Goal: Transaction & Acquisition: Purchase product/service

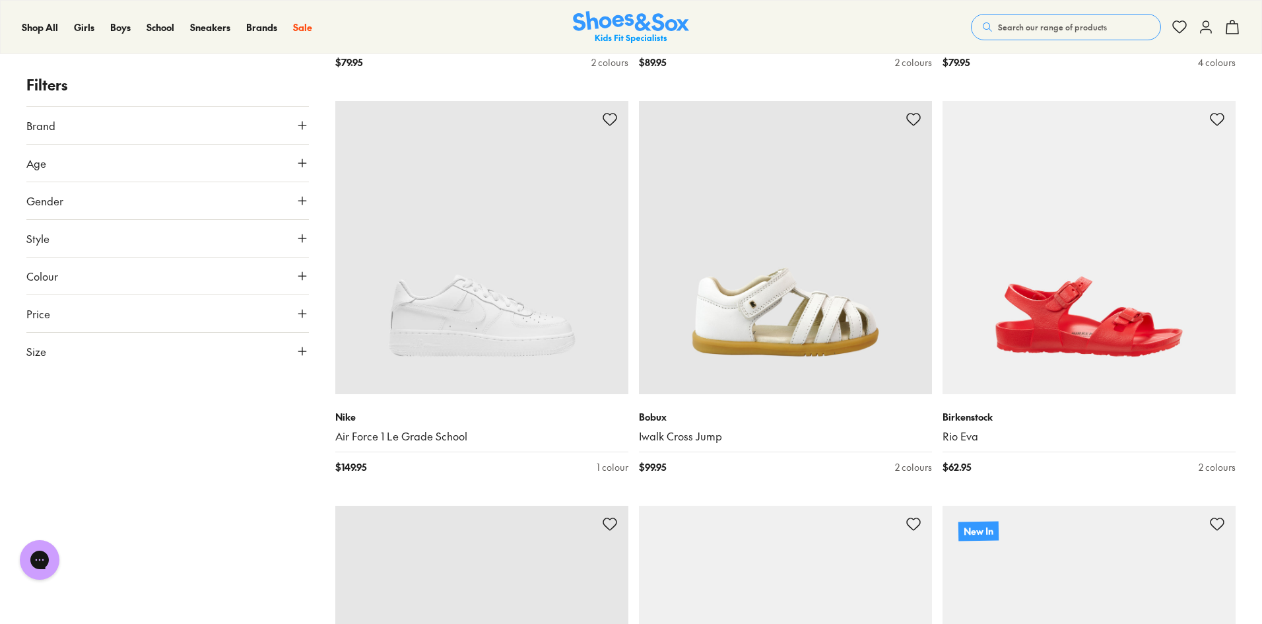
scroll to position [2179, 0]
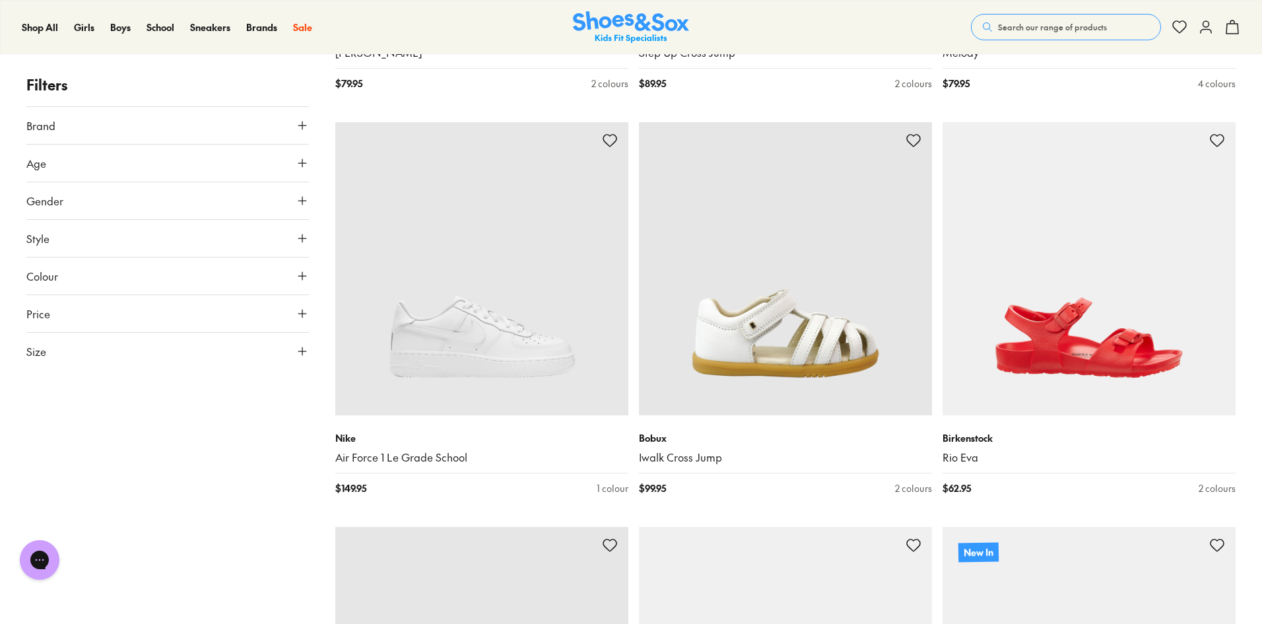
click at [280, 117] on button "Brand" at bounding box center [167, 125] width 283 height 37
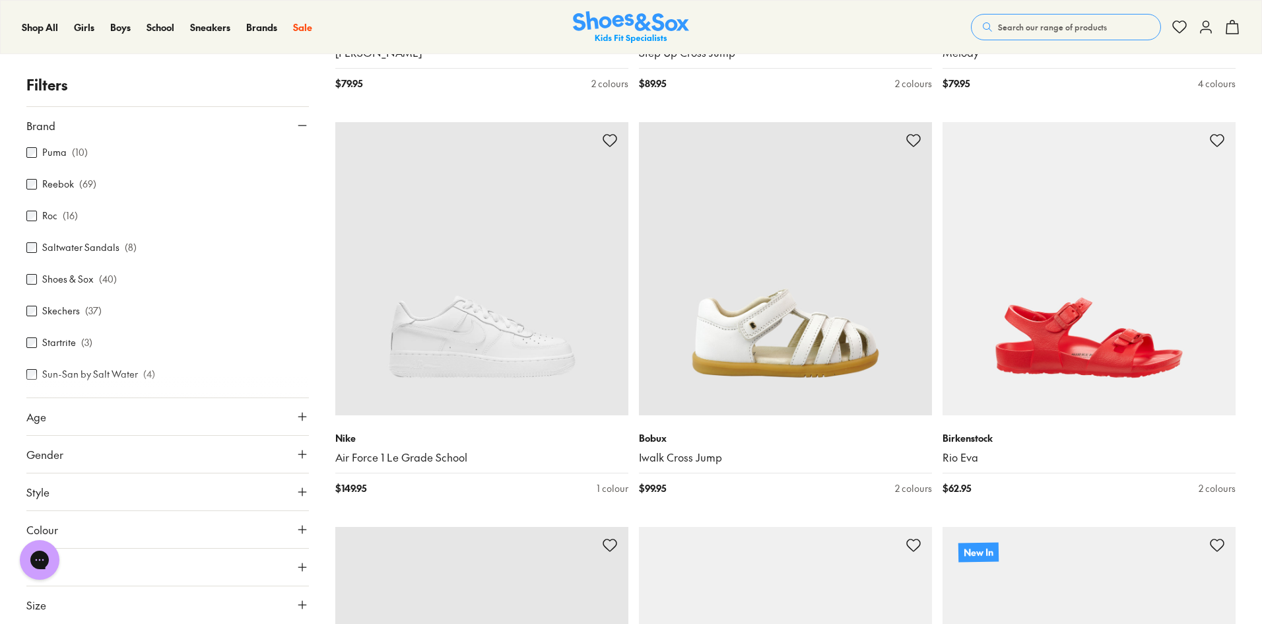
scroll to position [628, 0]
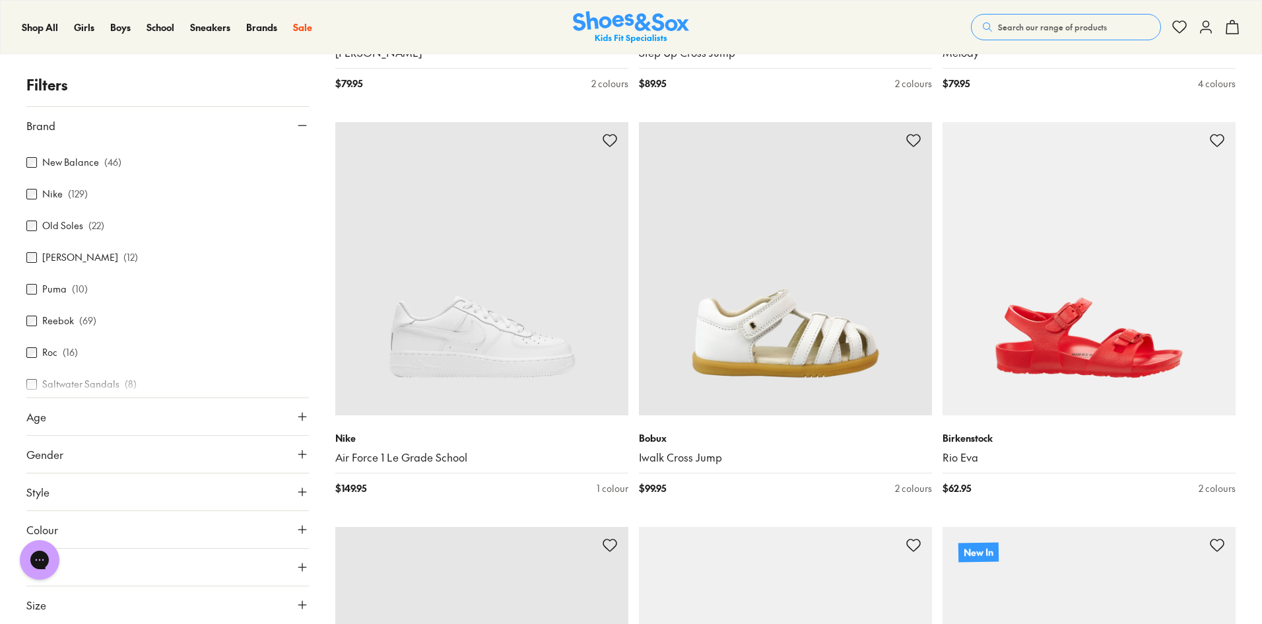
click at [57, 187] on label "Nike" at bounding box center [52, 194] width 20 height 14
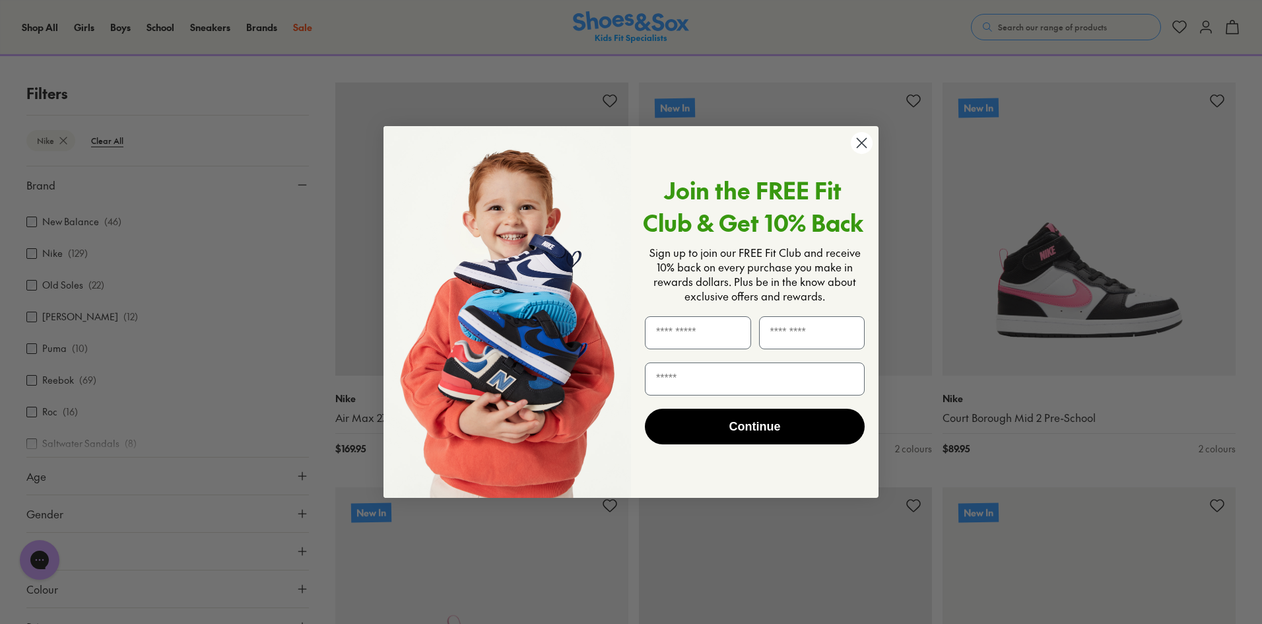
scroll to position [459, 0]
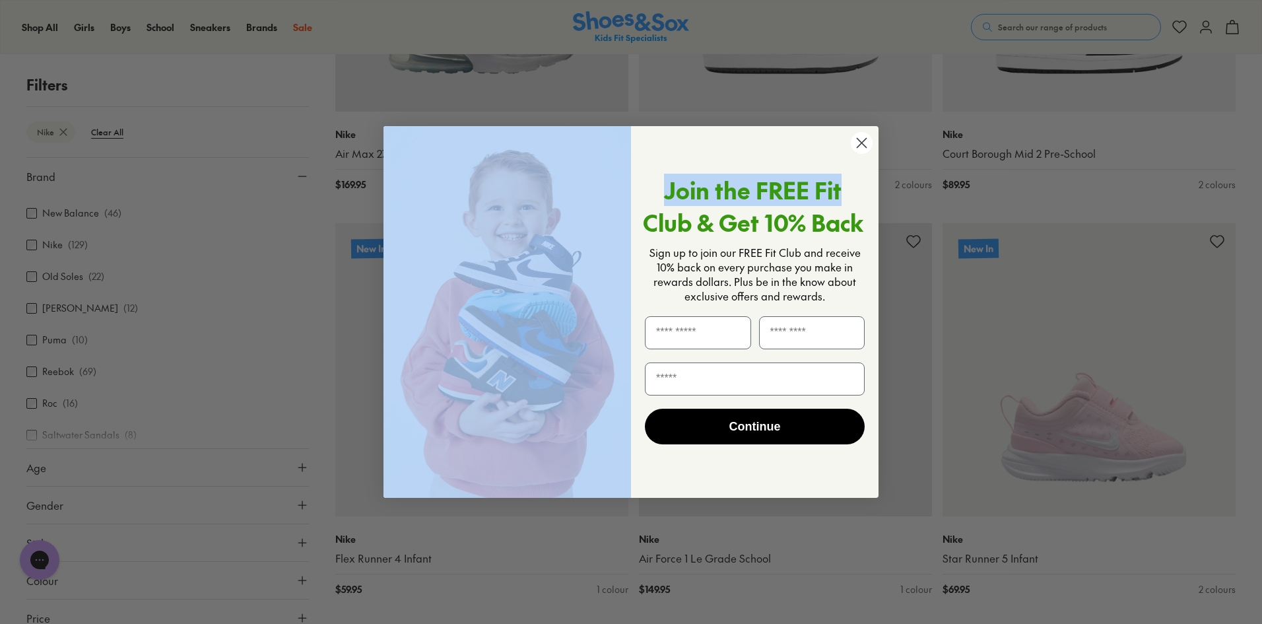
click at [850, 150] on div "Close dialog Join the FREE Fit Club & Get 10% Back Sign up to join our FREE Fit…" at bounding box center [631, 312] width 495 height 372
click at [856, 142] on circle "Close dialog" at bounding box center [862, 143] width 22 height 22
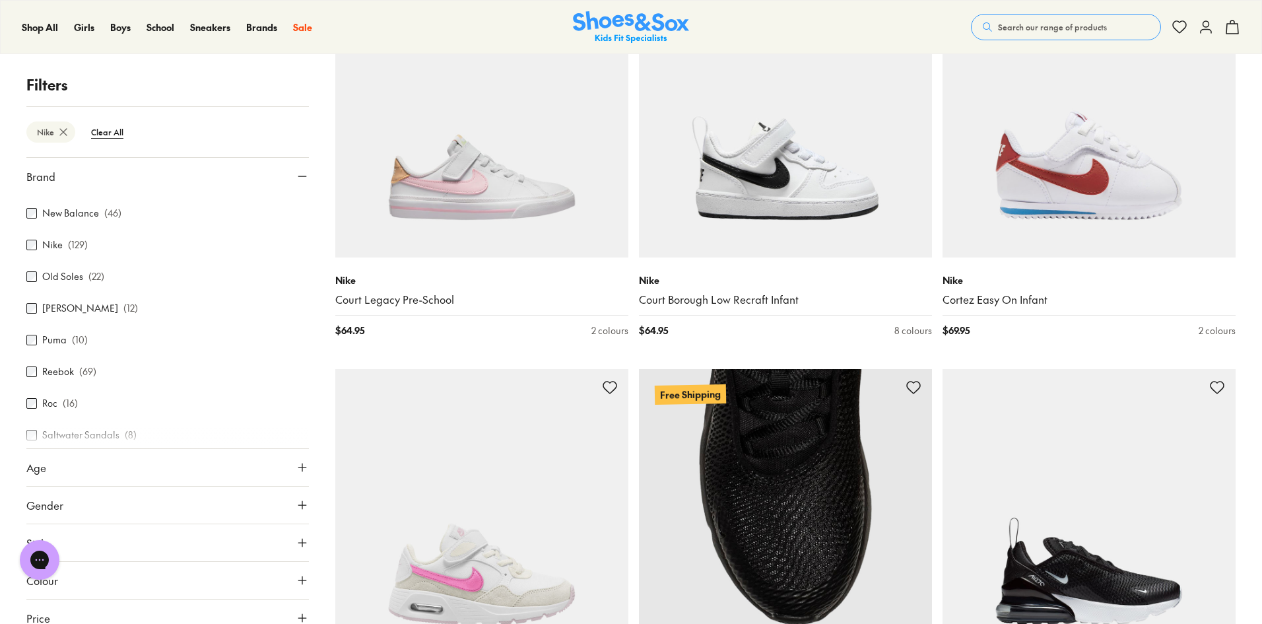
scroll to position [3034, 0]
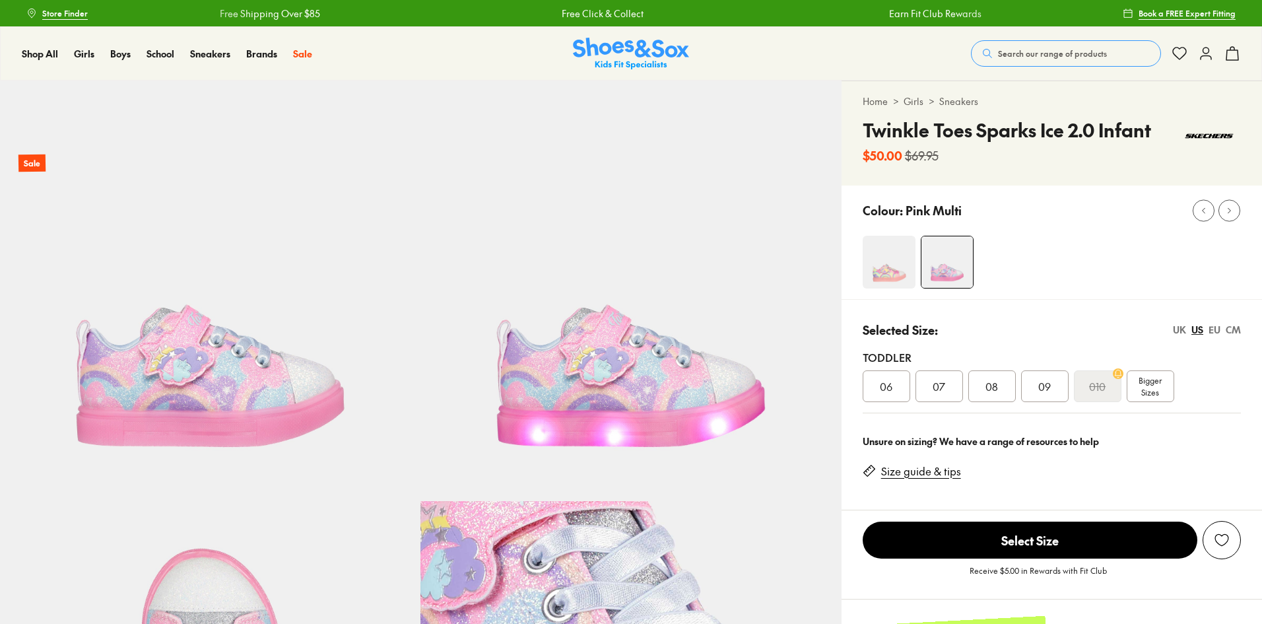
select select "*"
click at [900, 267] on img at bounding box center [889, 262] width 53 height 53
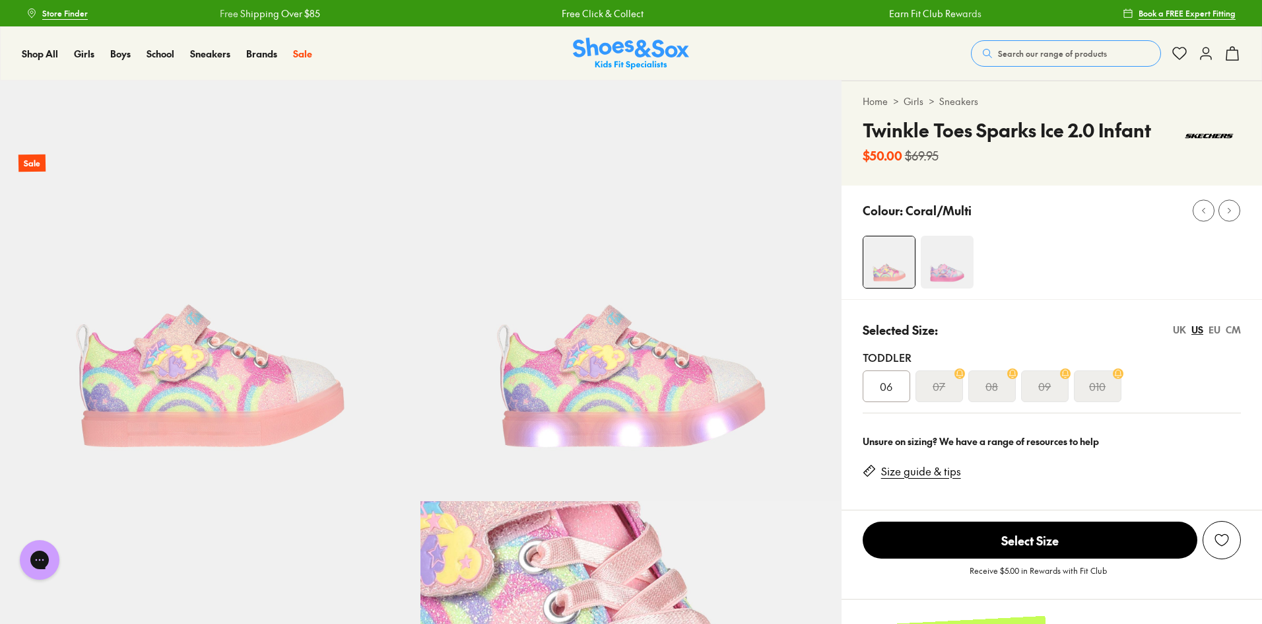
select select "*"
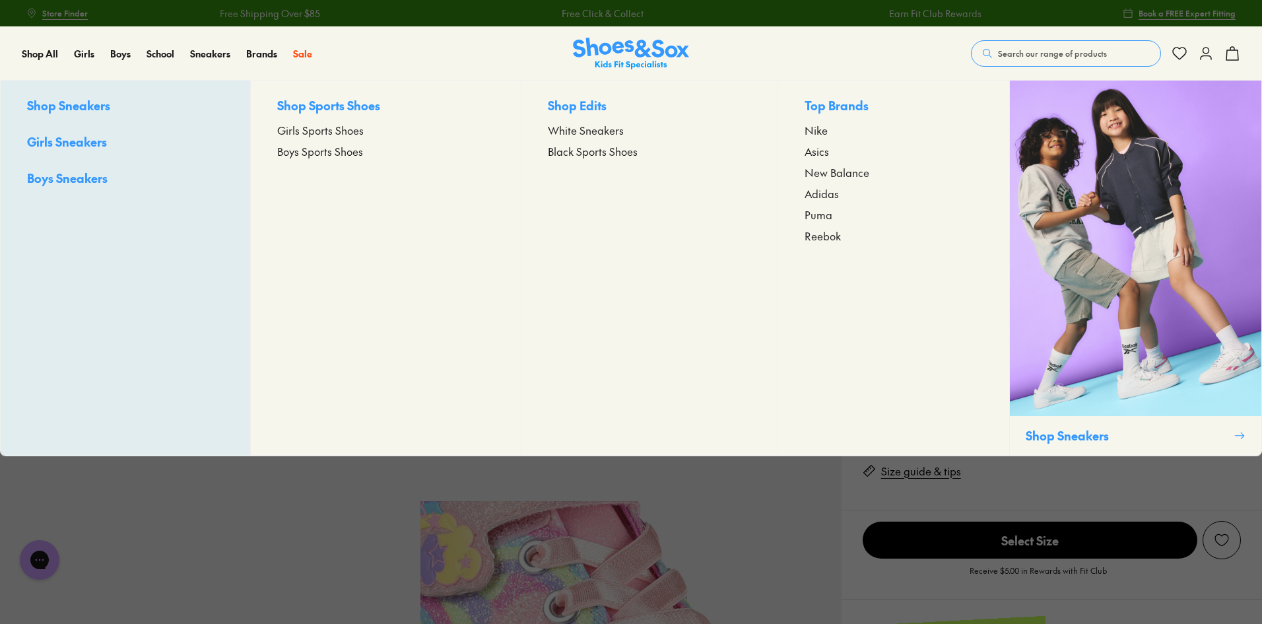
click at [64, 141] on span "Girls Sneakers" at bounding box center [67, 141] width 80 height 17
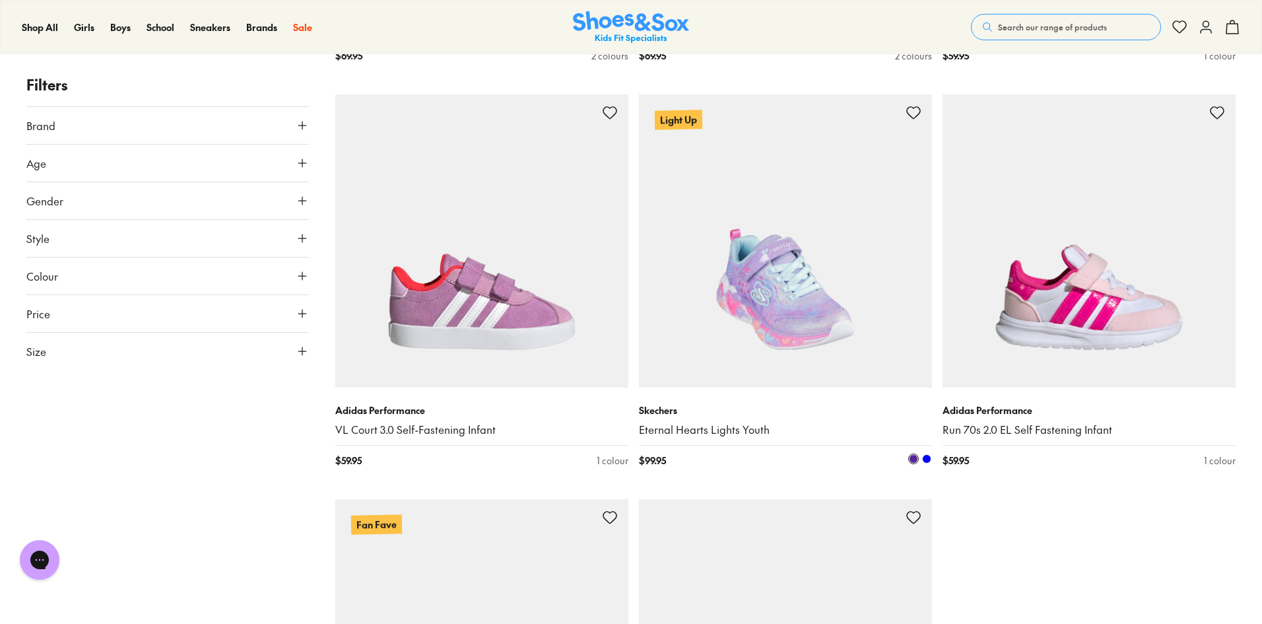
scroll to position [3895, 0]
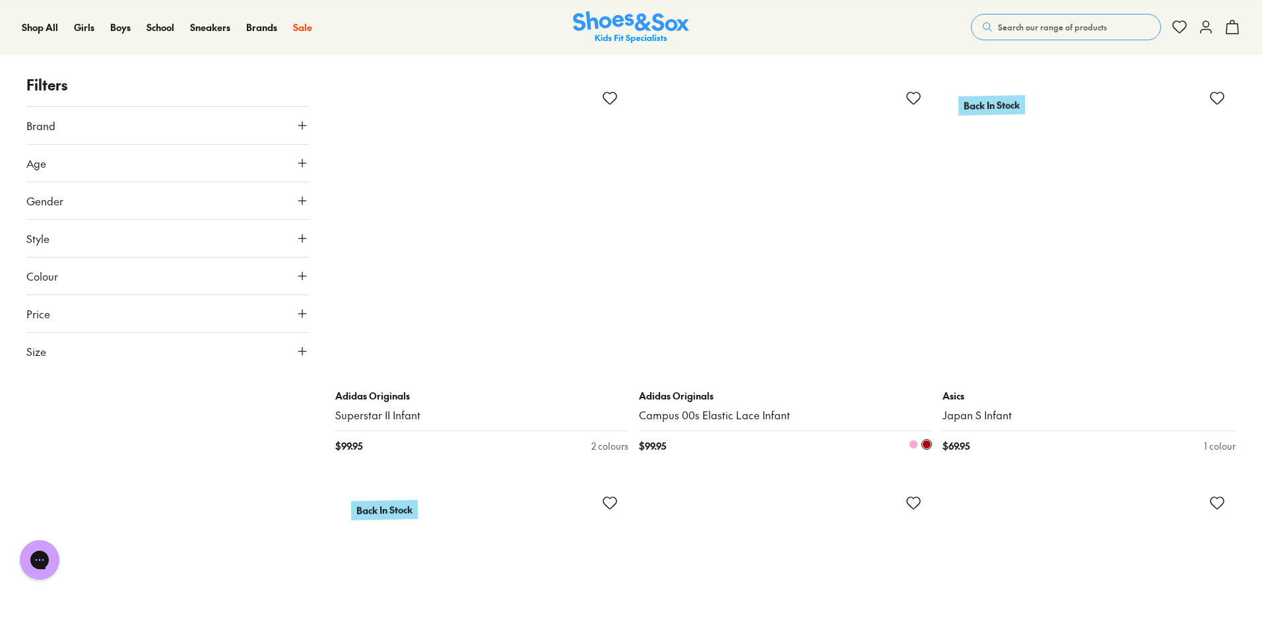
scroll to position [12345, 0]
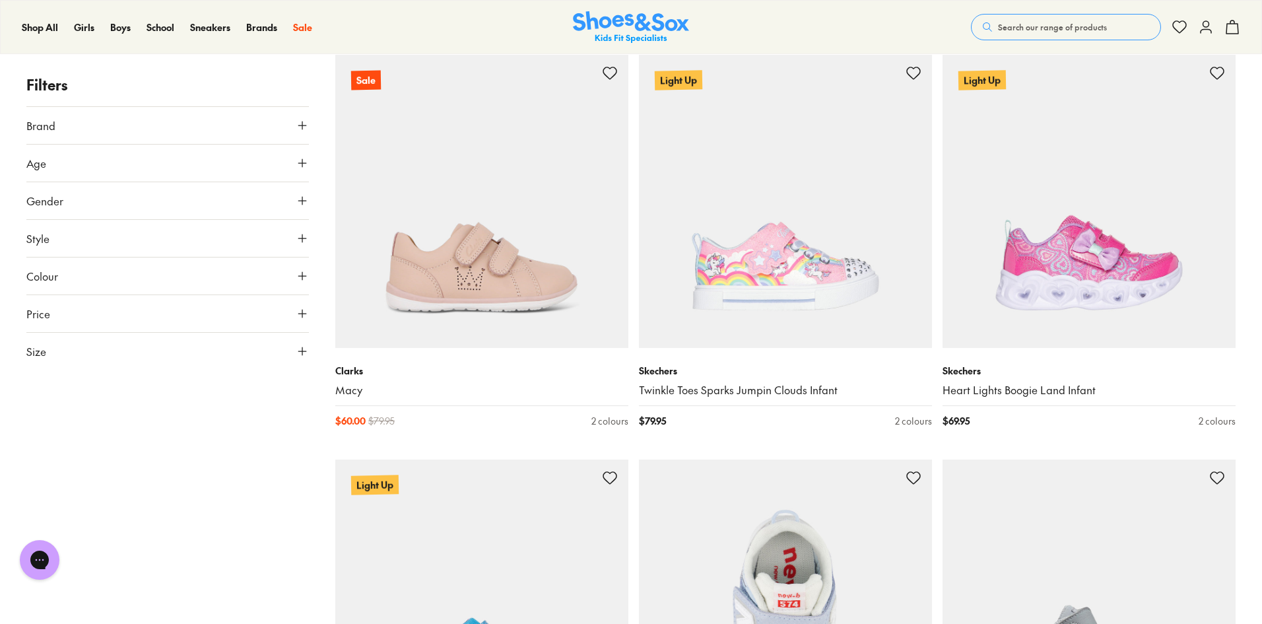
scroll to position [16570, 0]
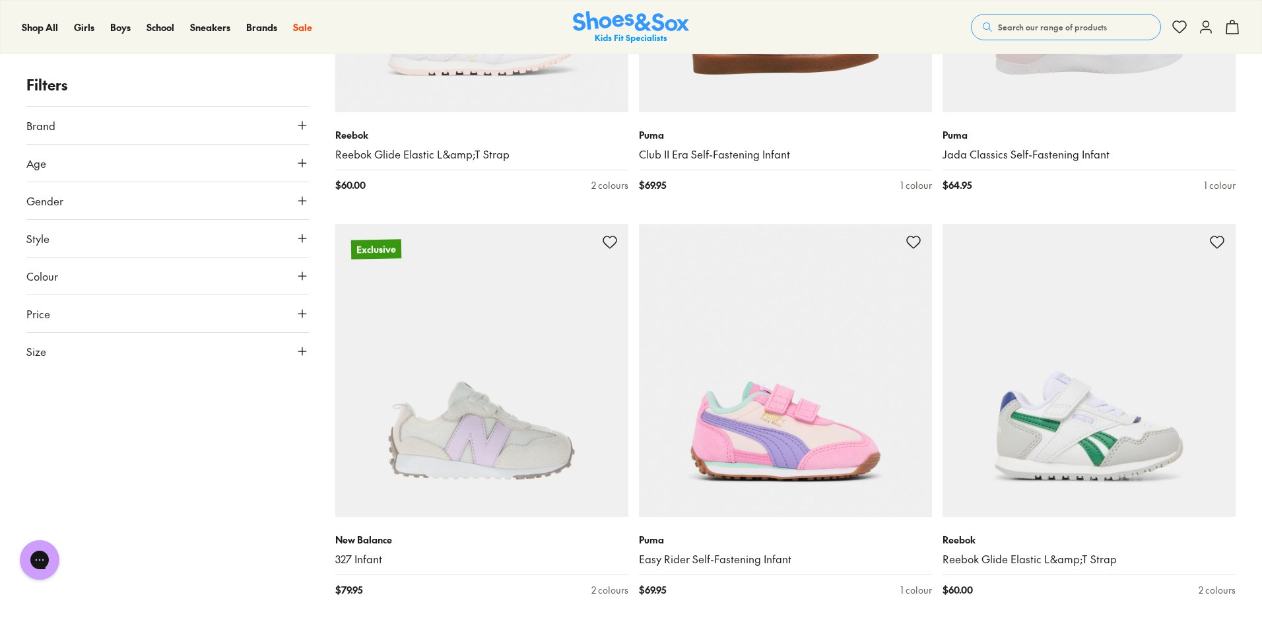
scroll to position [21126, 0]
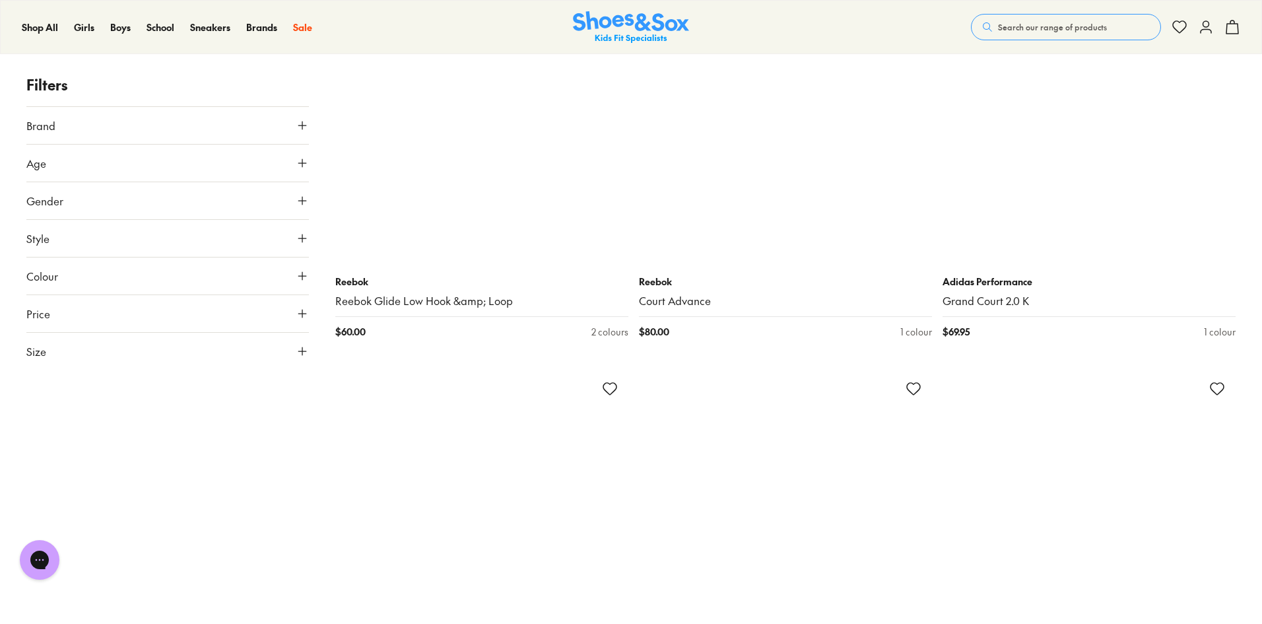
scroll to position [25219, 0]
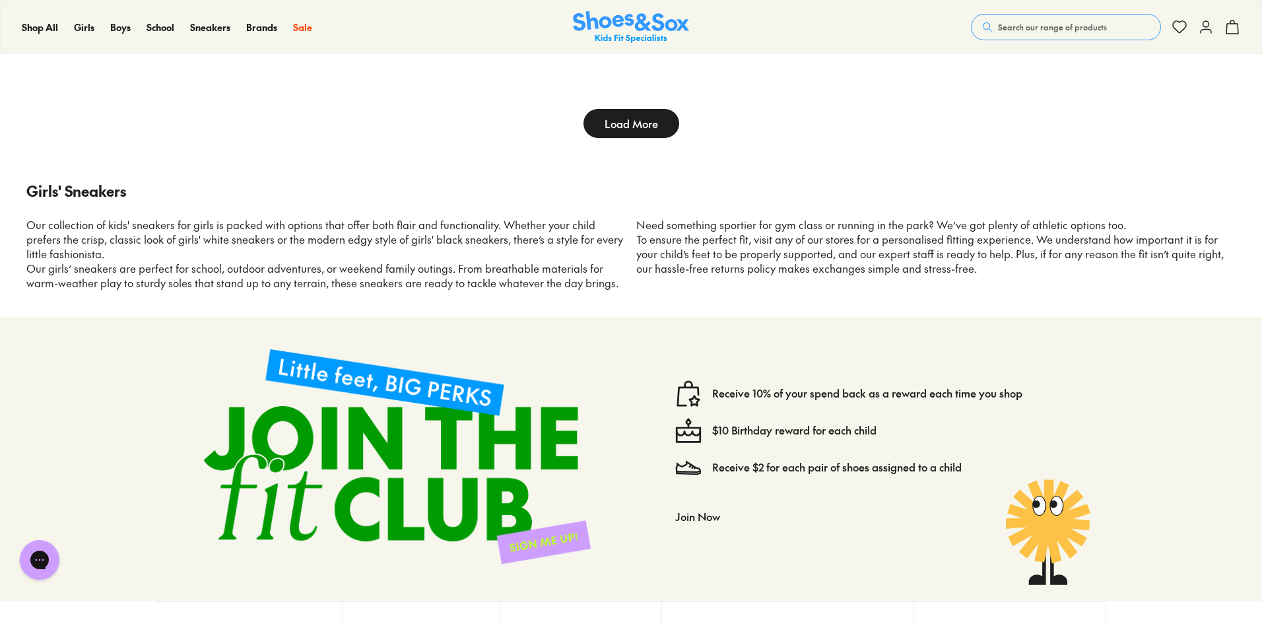
scroll to position [30528, 0]
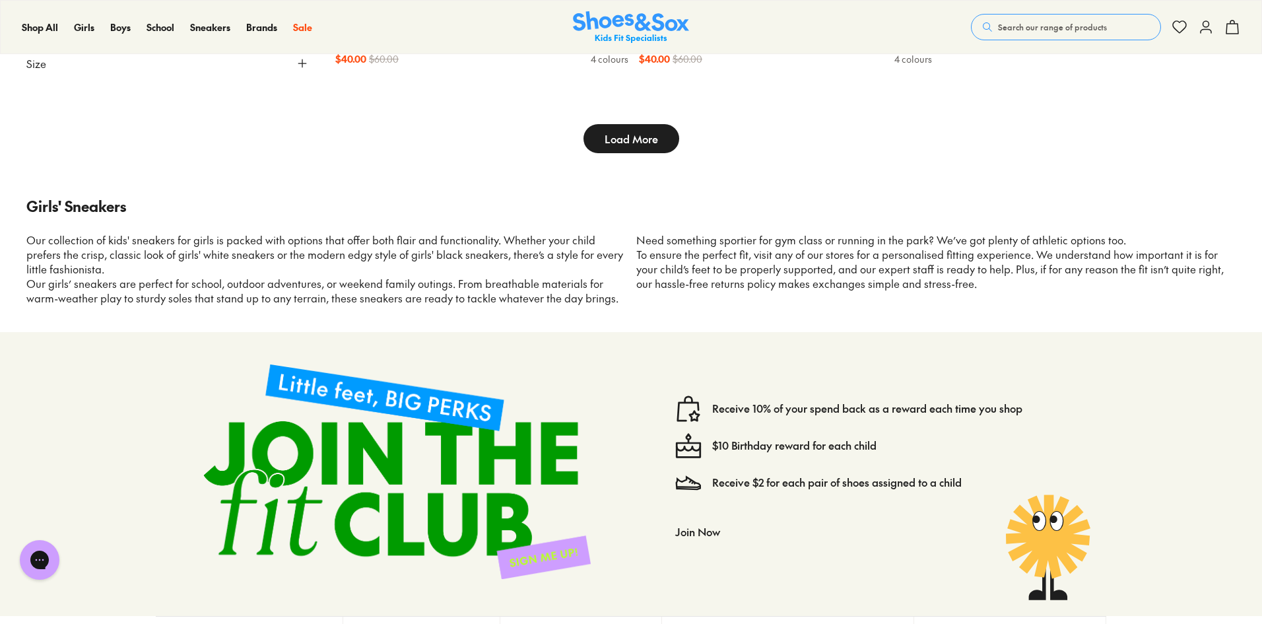
click at [633, 143] on span "Load More" at bounding box center [631, 139] width 53 height 16
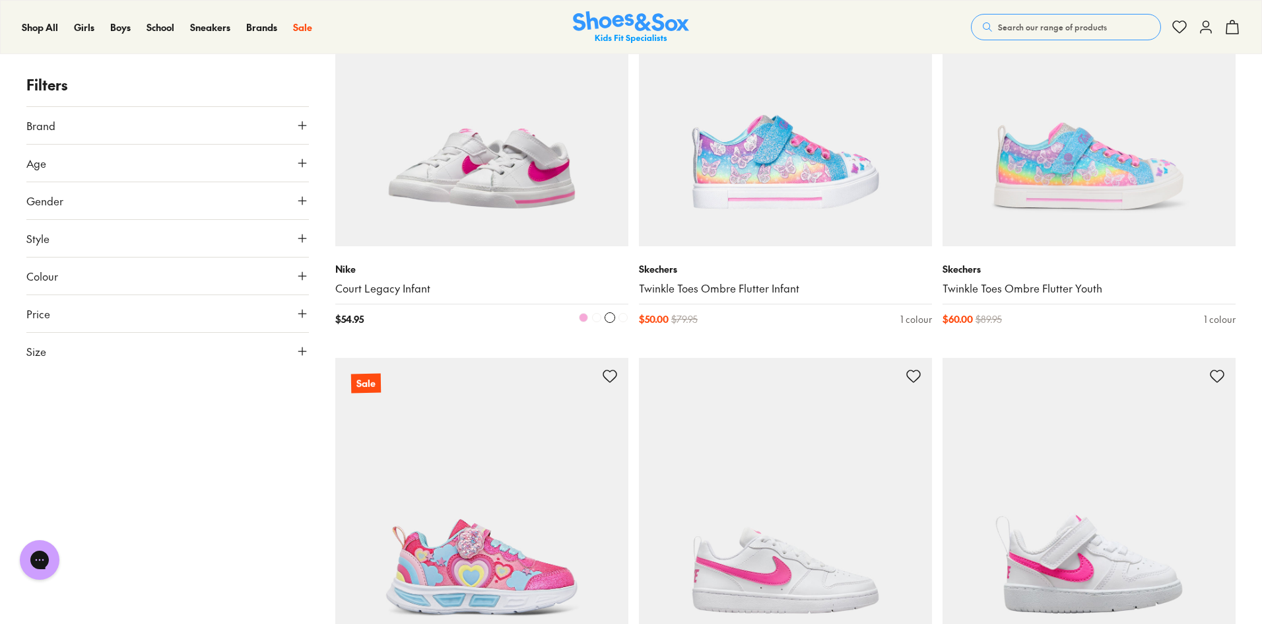
scroll to position [34093, 0]
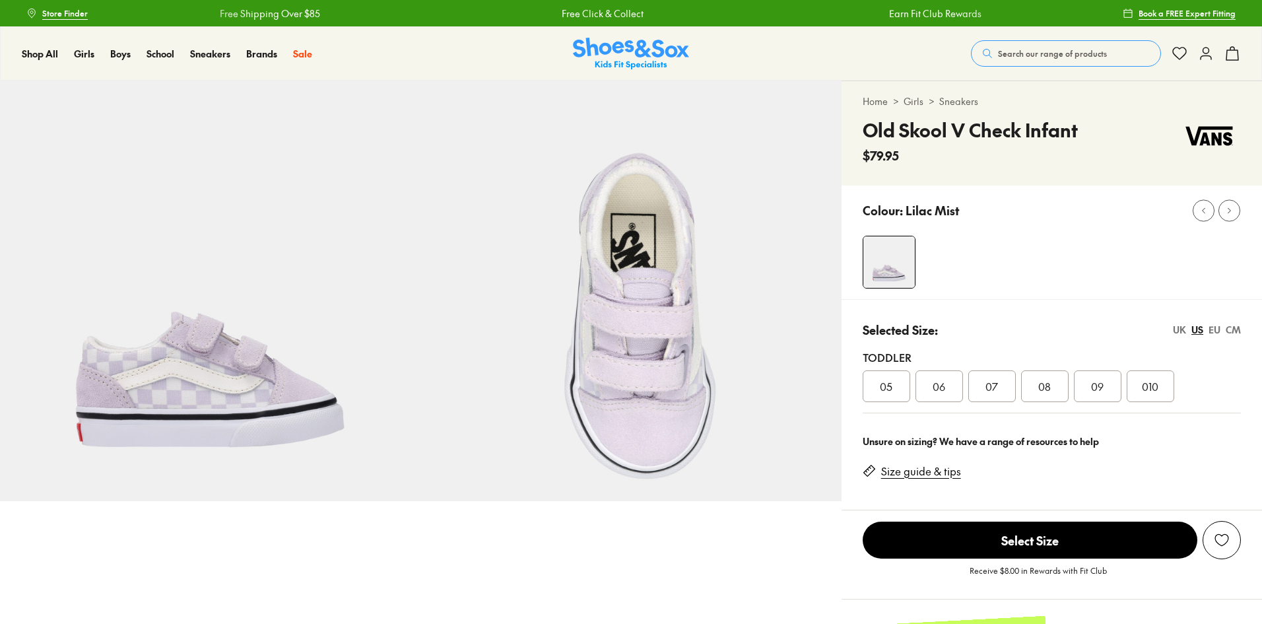
select select "*"
click at [1141, 381] on div "010" at bounding box center [1151, 386] width 48 height 32
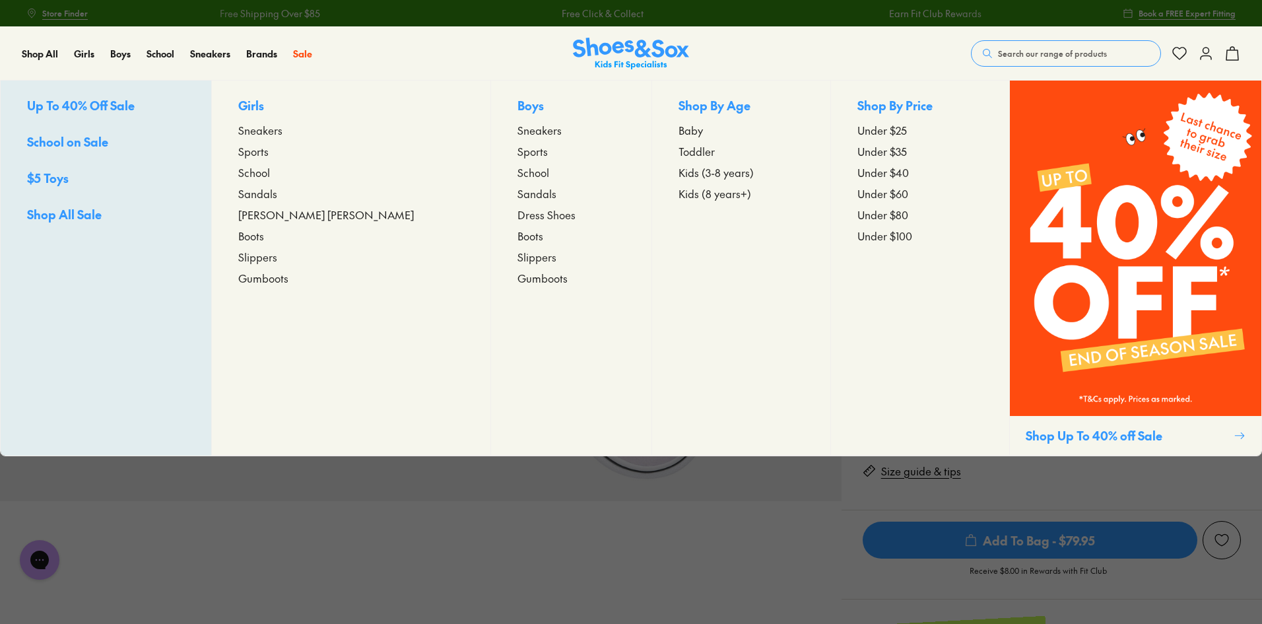
click at [286, 112] on p "Girls" at bounding box center [351, 106] width 226 height 20
click at [279, 105] on p "Girls" at bounding box center [351, 106] width 226 height 20
click at [283, 132] on span "Sneakers" at bounding box center [260, 130] width 44 height 16
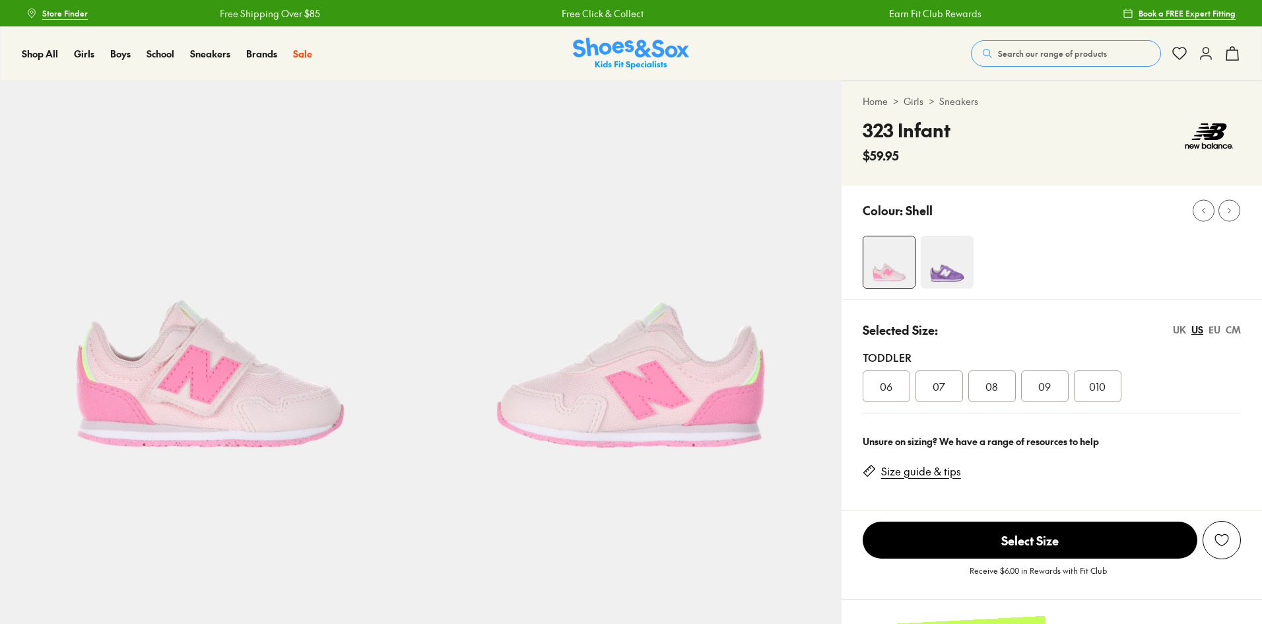
select select "*"
drag, startPoint x: 1128, startPoint y: 380, endPoint x: 1119, endPoint y: 386, distance: 10.4
click at [1128, 380] on div "06 07 08 09 010" at bounding box center [1052, 386] width 378 height 32
click at [1110, 388] on div "010" at bounding box center [1098, 386] width 48 height 32
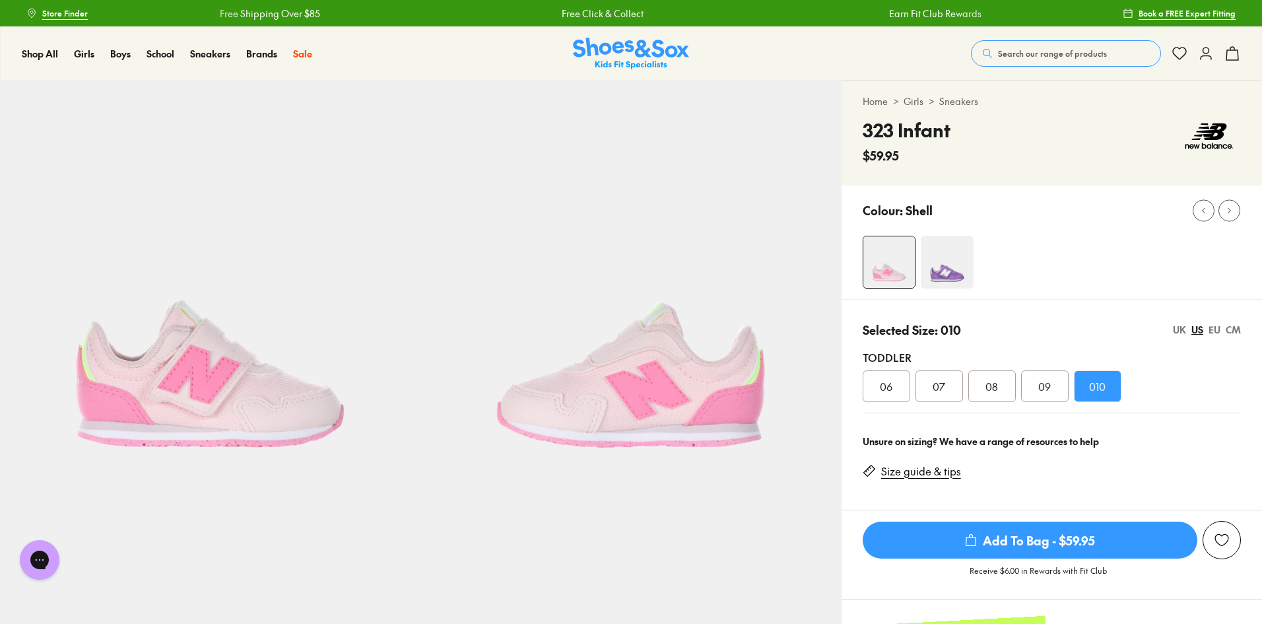
click at [1238, 325] on div "CM" at bounding box center [1233, 330] width 15 height 14
click at [1196, 329] on div "US" at bounding box center [1198, 330] width 12 height 14
click at [1232, 332] on div "CM" at bounding box center [1233, 330] width 15 height 14
click at [1044, 392] on span "15.5" at bounding box center [1045, 386] width 18 height 16
click at [1108, 386] on div "16.5" at bounding box center [1098, 386] width 48 height 32
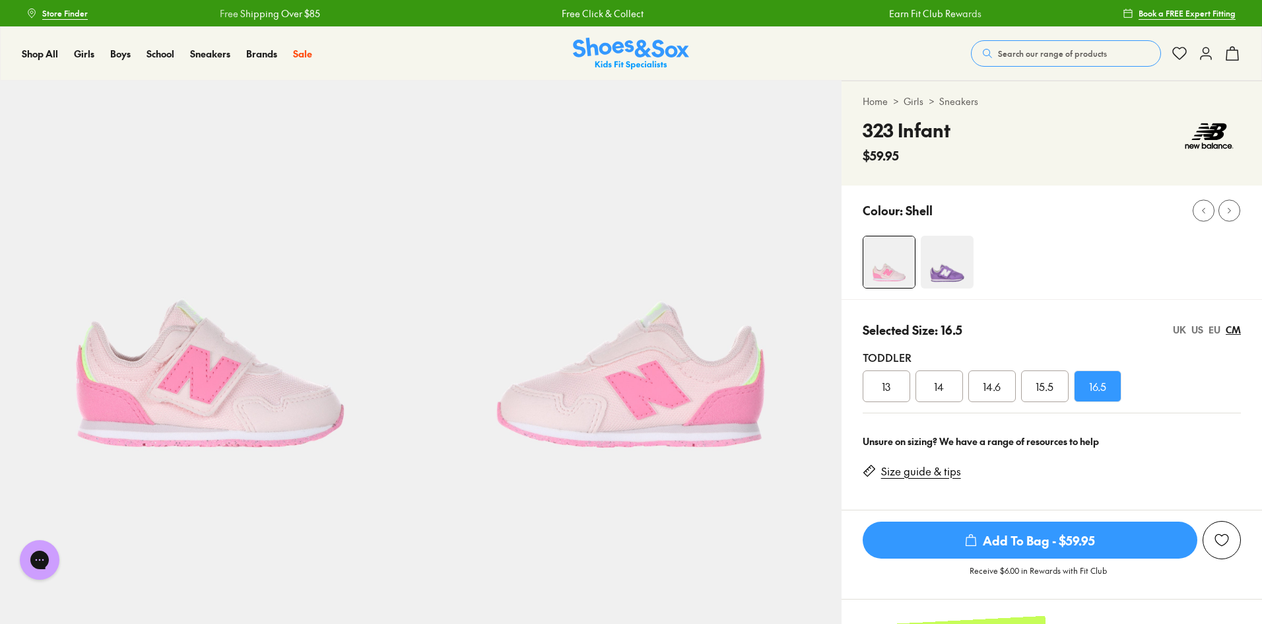
click at [1195, 329] on div "US" at bounding box center [1198, 330] width 12 height 14
click at [943, 274] on img at bounding box center [947, 262] width 53 height 53
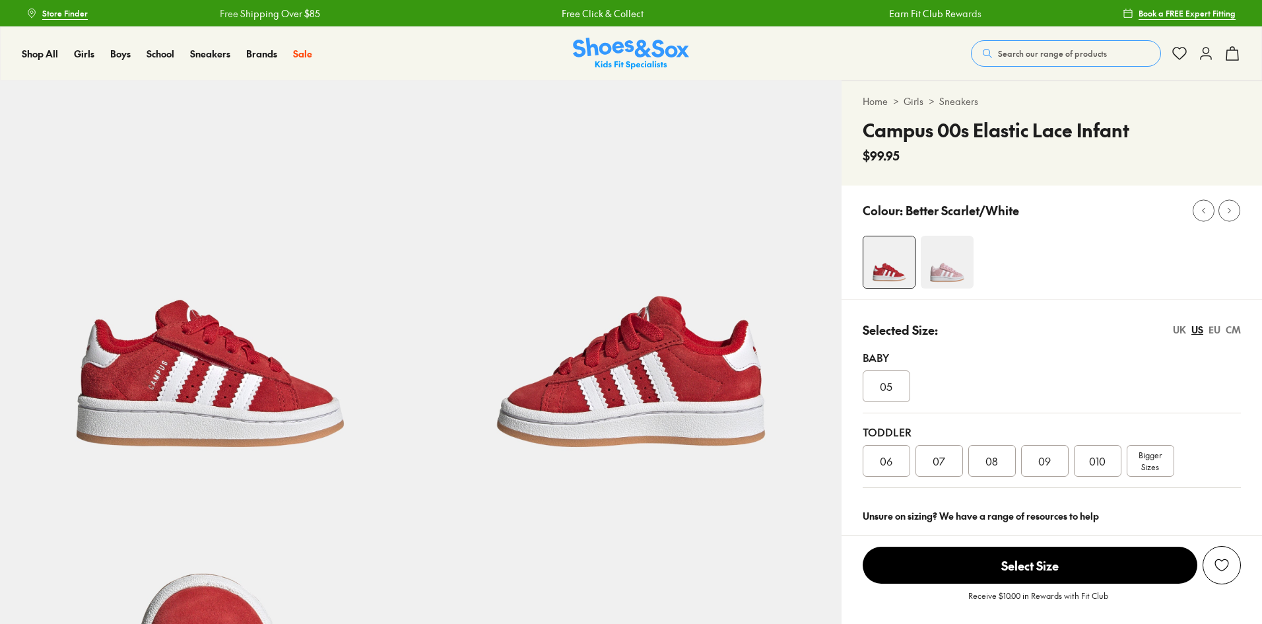
select select "*"
click at [1083, 458] on div "010" at bounding box center [1098, 461] width 48 height 32
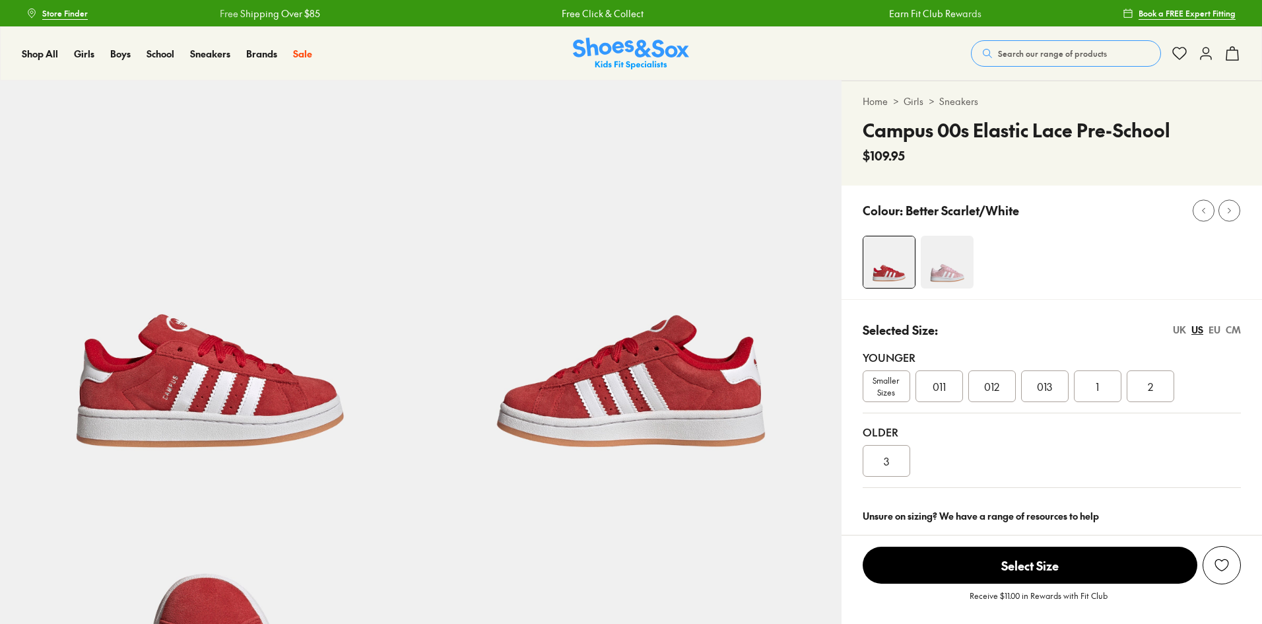
select select "*"
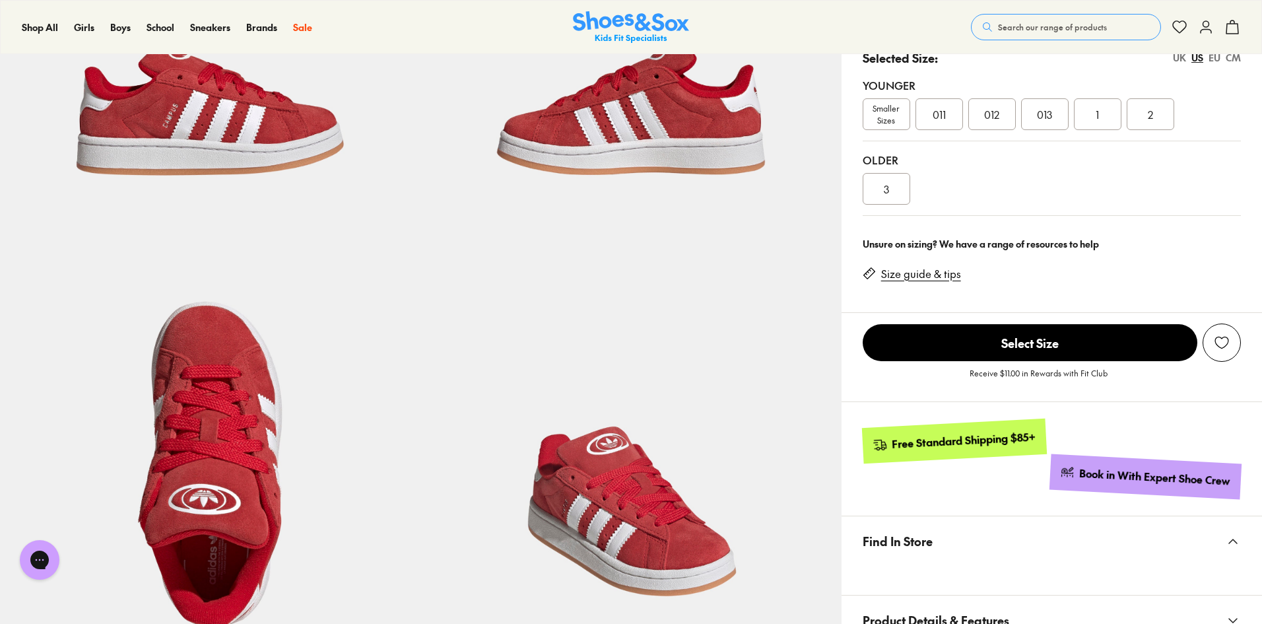
scroll to position [132, 0]
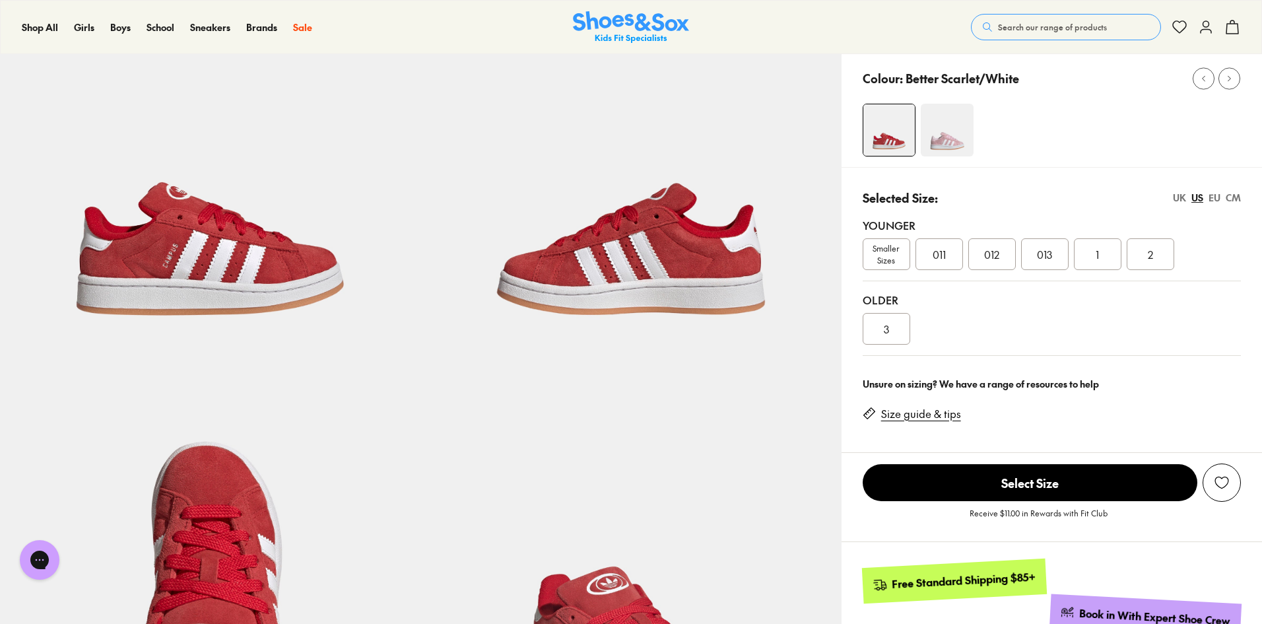
click at [865, 264] on span "Smaller Sizes" at bounding box center [887, 254] width 46 height 24
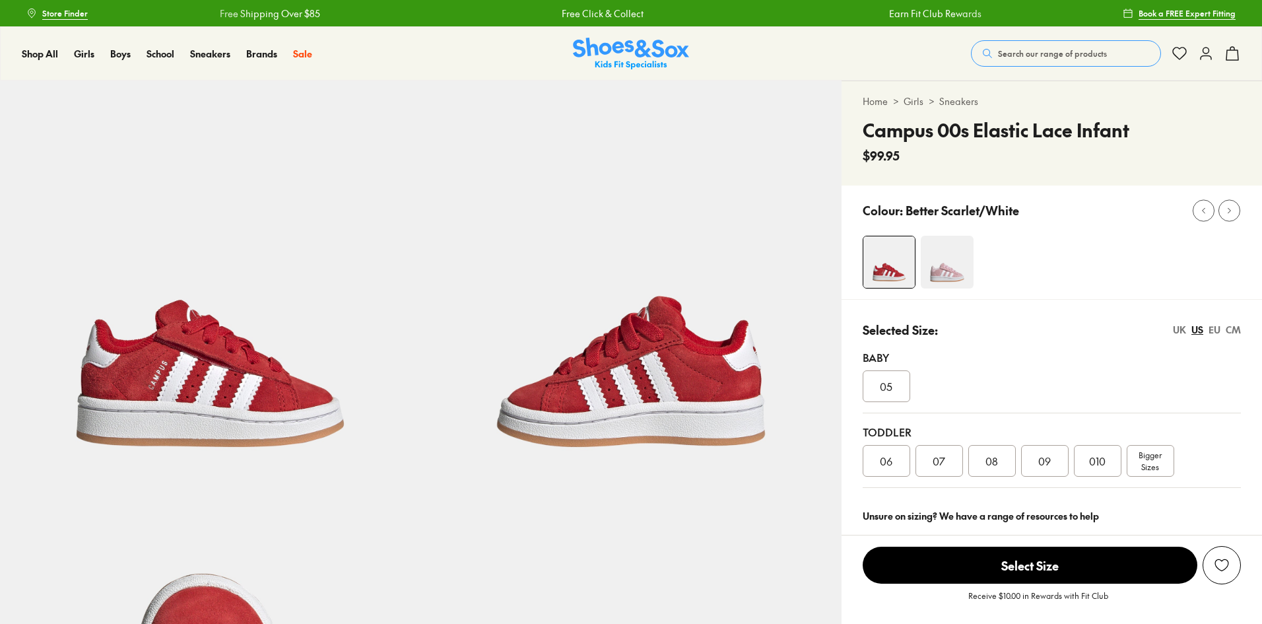
select select "*"
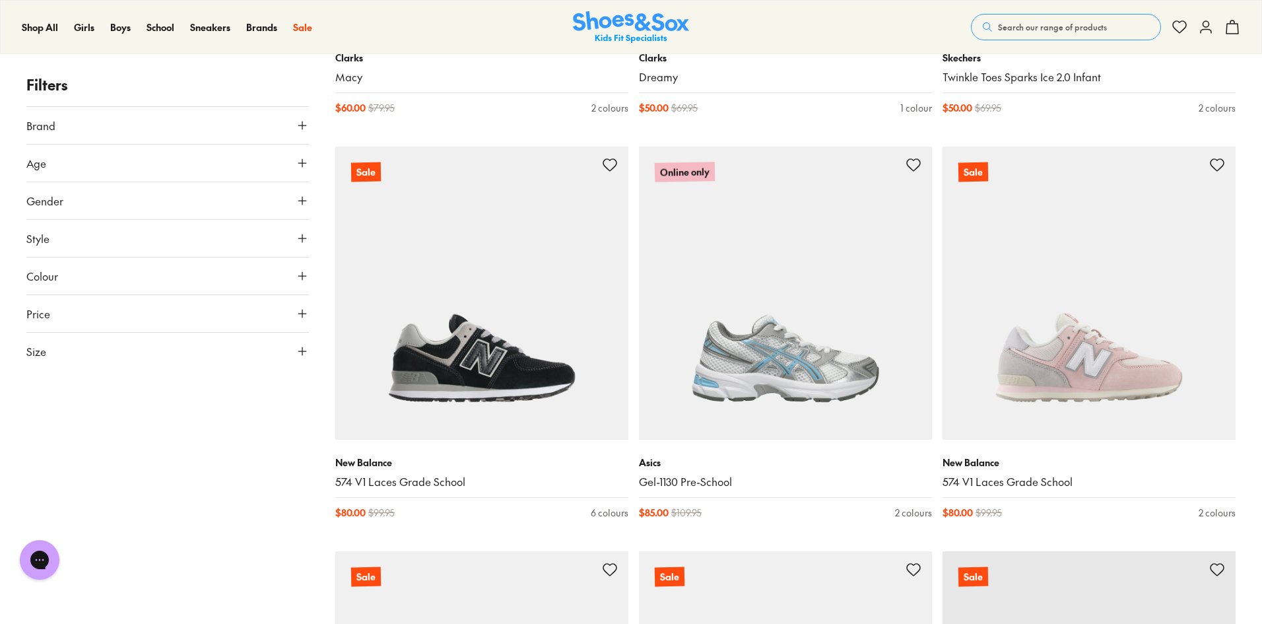
scroll to position [924, 0]
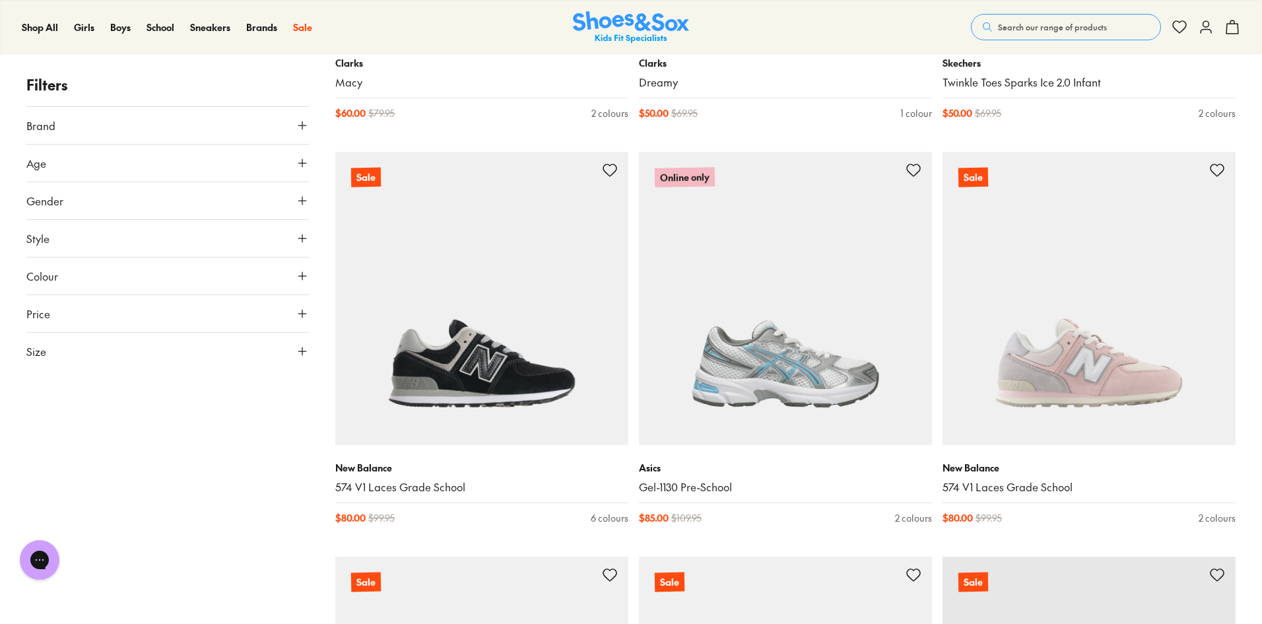
click at [302, 350] on use at bounding box center [302, 351] width 8 height 8
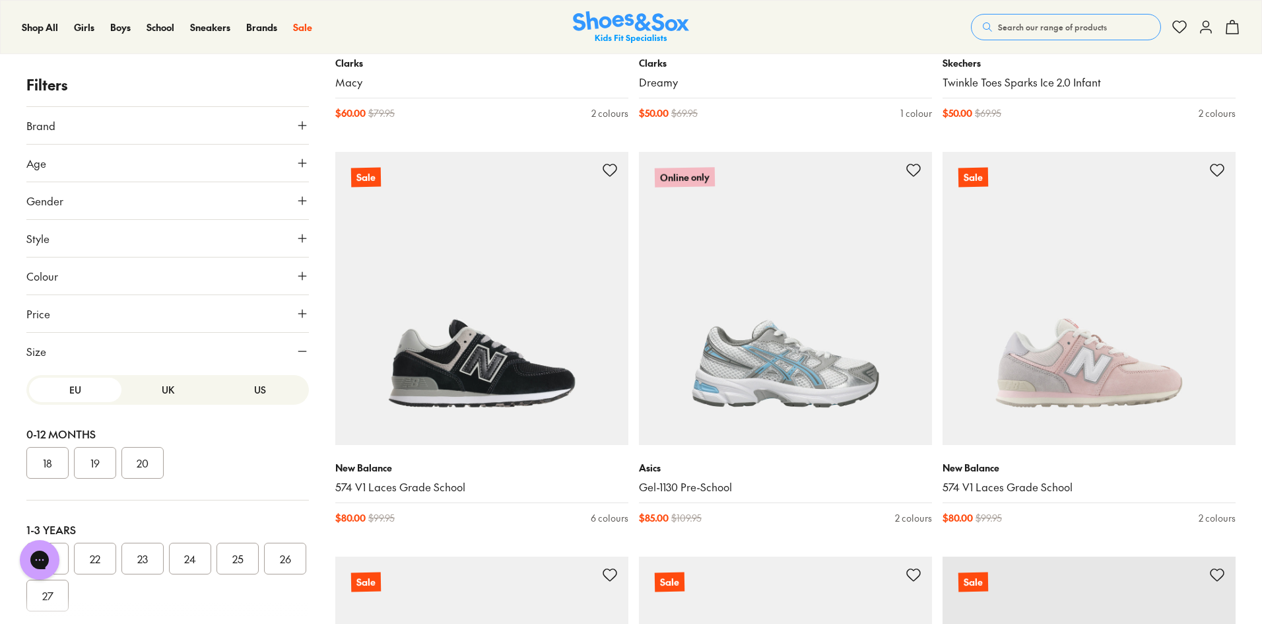
click at [250, 392] on button "US" at bounding box center [260, 390] width 92 height 24
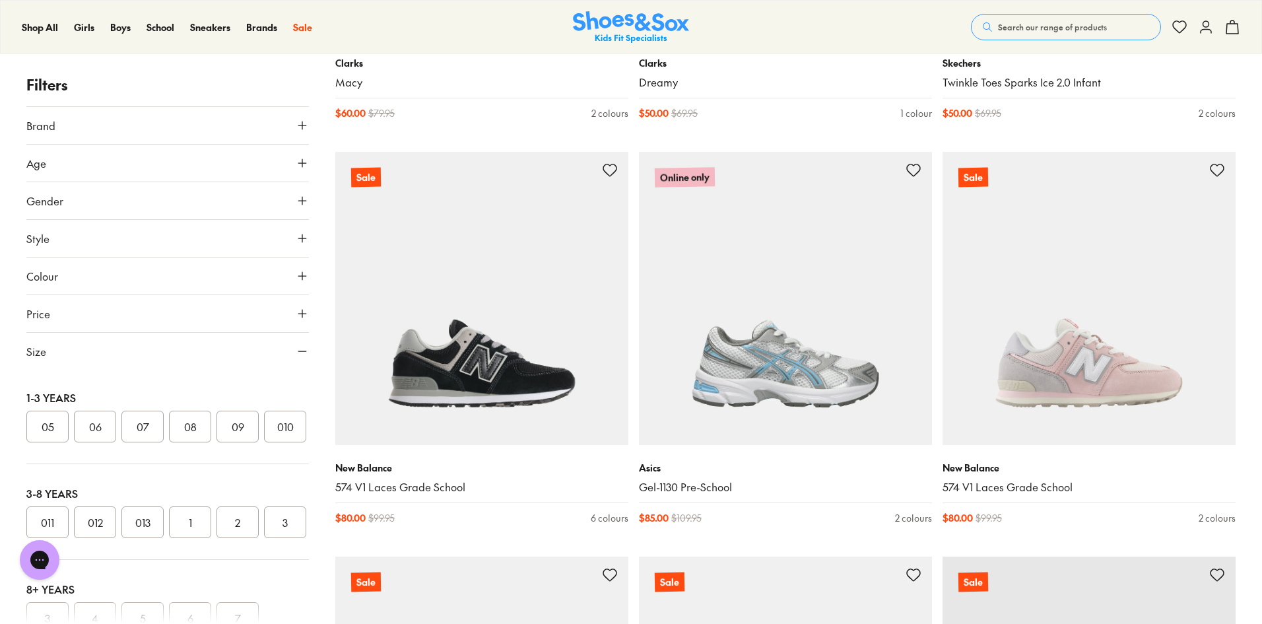
click at [264, 442] on button "010" at bounding box center [285, 427] width 42 height 32
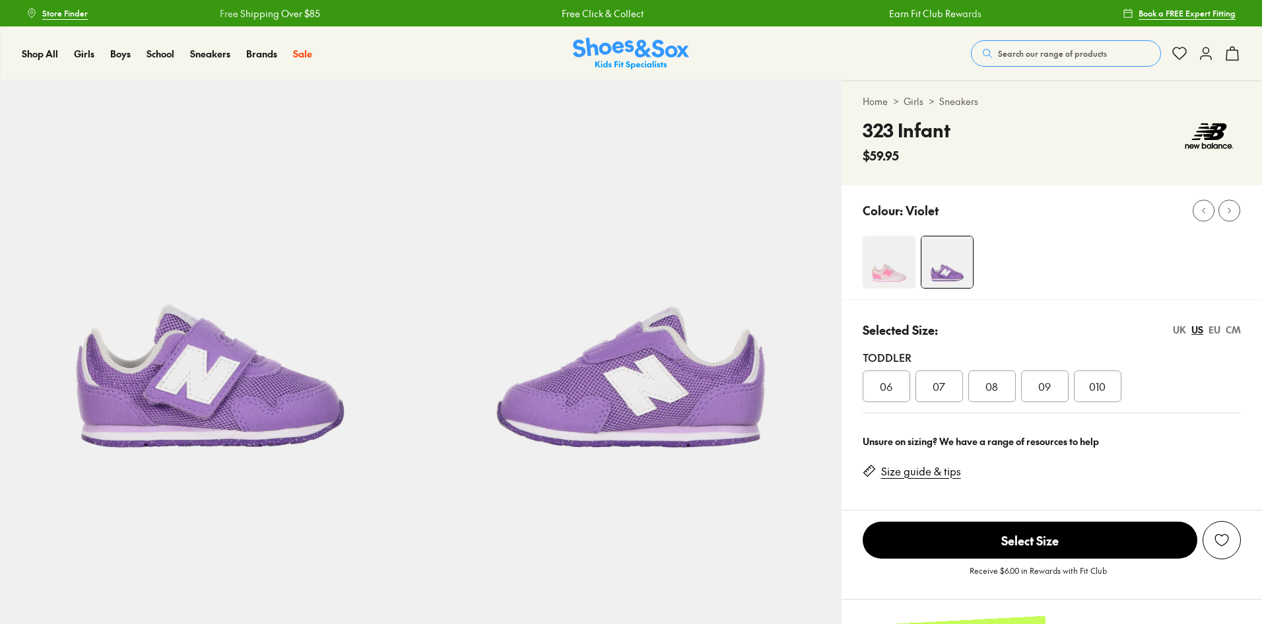
click at [949, 193] on div "Home > Girls > Sneakers 323 Infant $59.95 Colour: Violet" at bounding box center [1052, 295] width 421 height 428
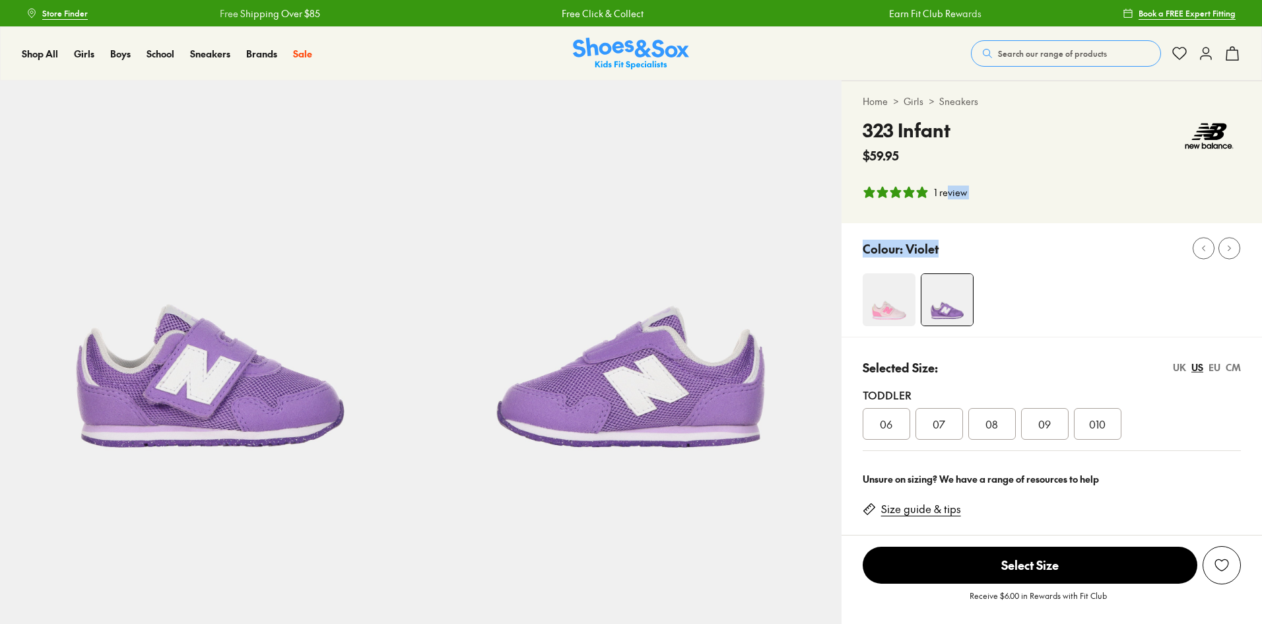
select select "*"
click at [887, 297] on img at bounding box center [889, 299] width 53 height 53
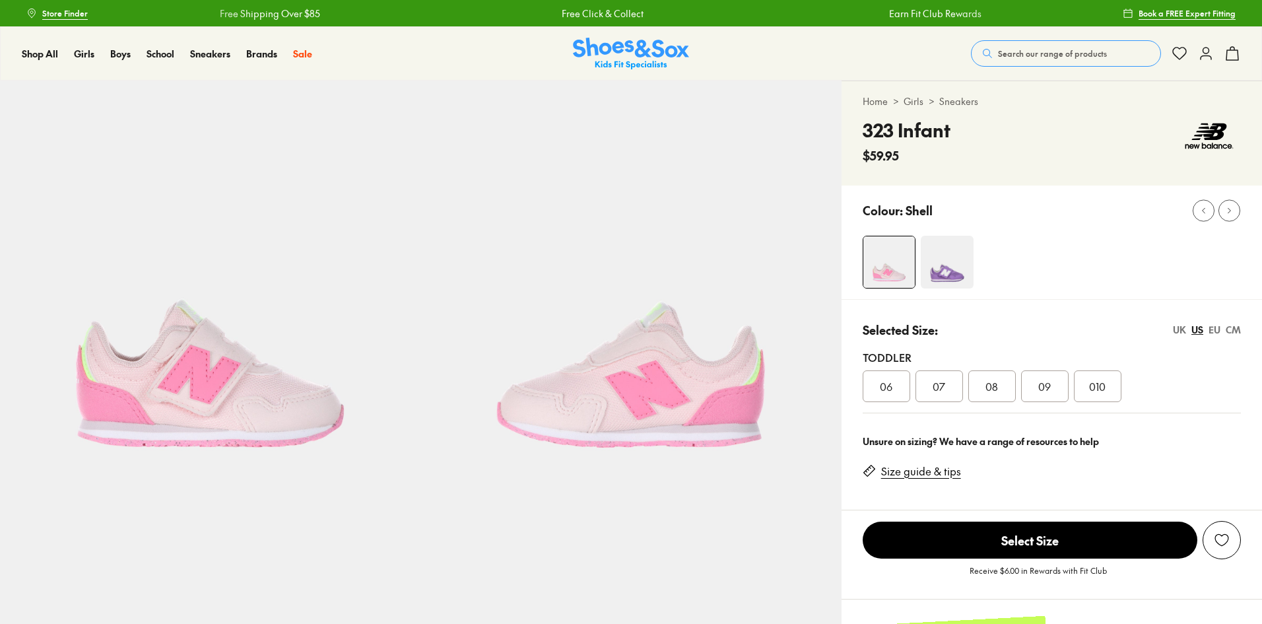
scroll to position [264, 0]
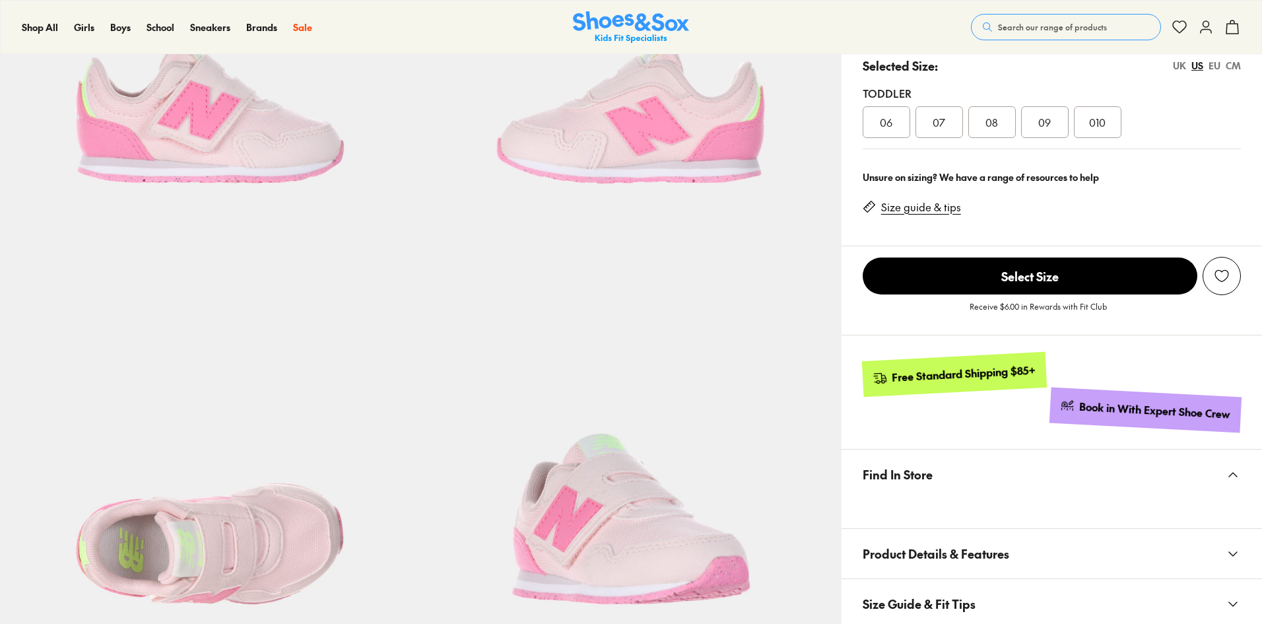
select select "*"
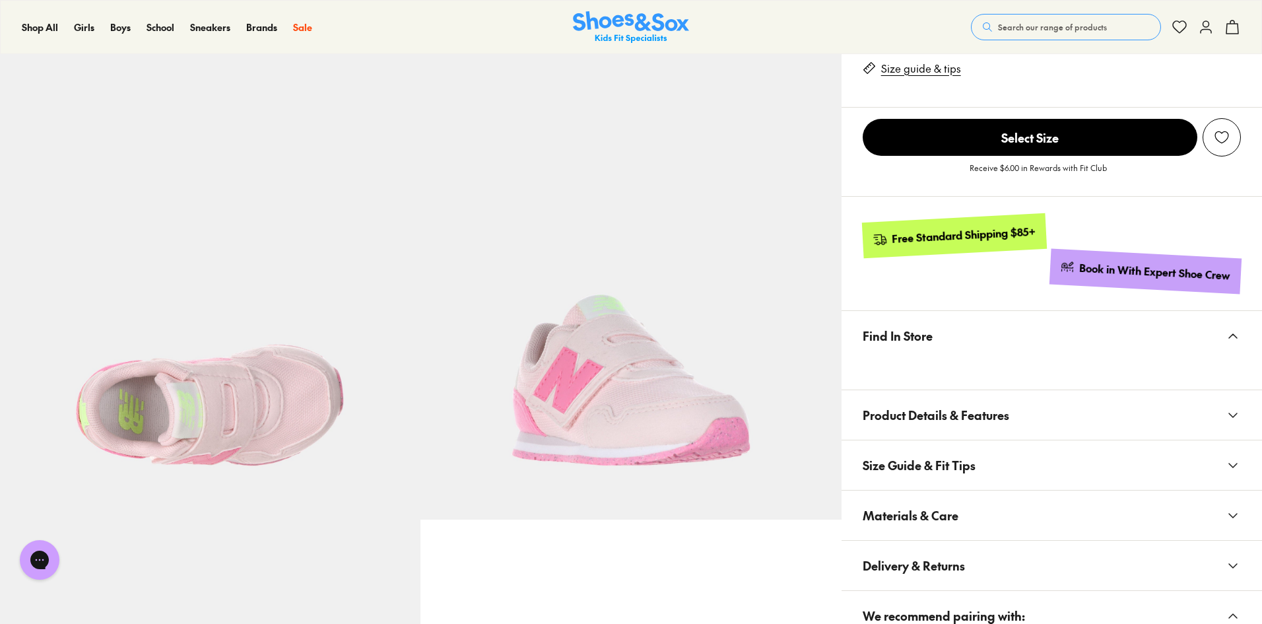
scroll to position [330, 0]
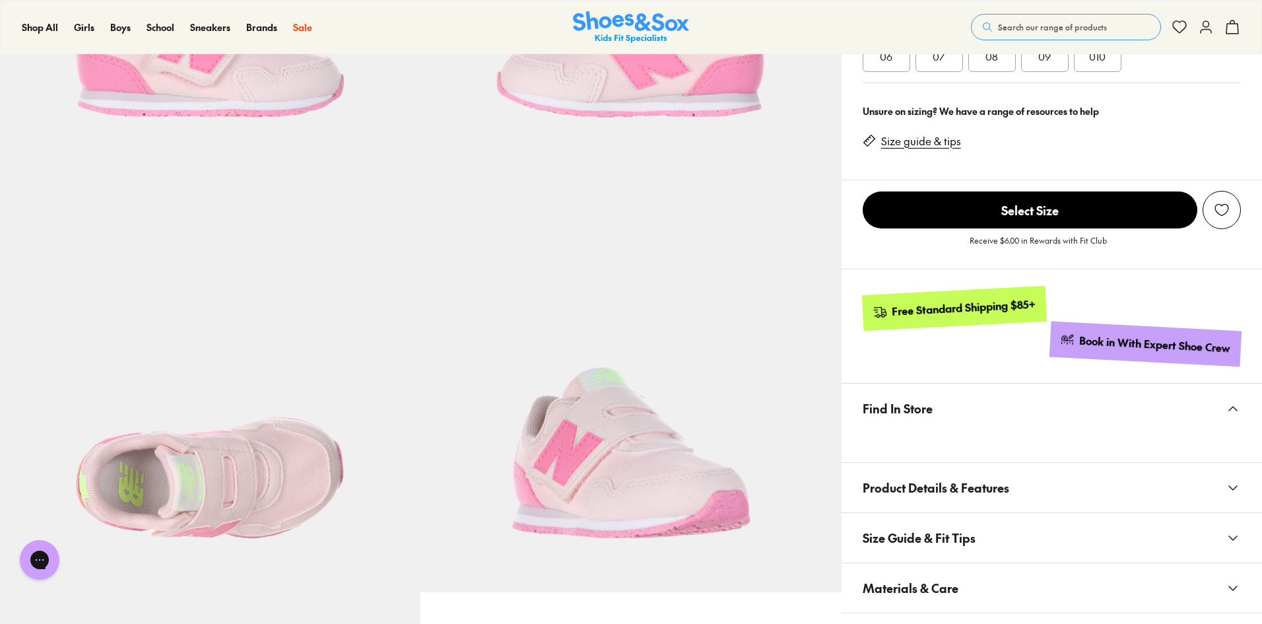
click at [1091, 70] on div "010" at bounding box center [1098, 56] width 48 height 32
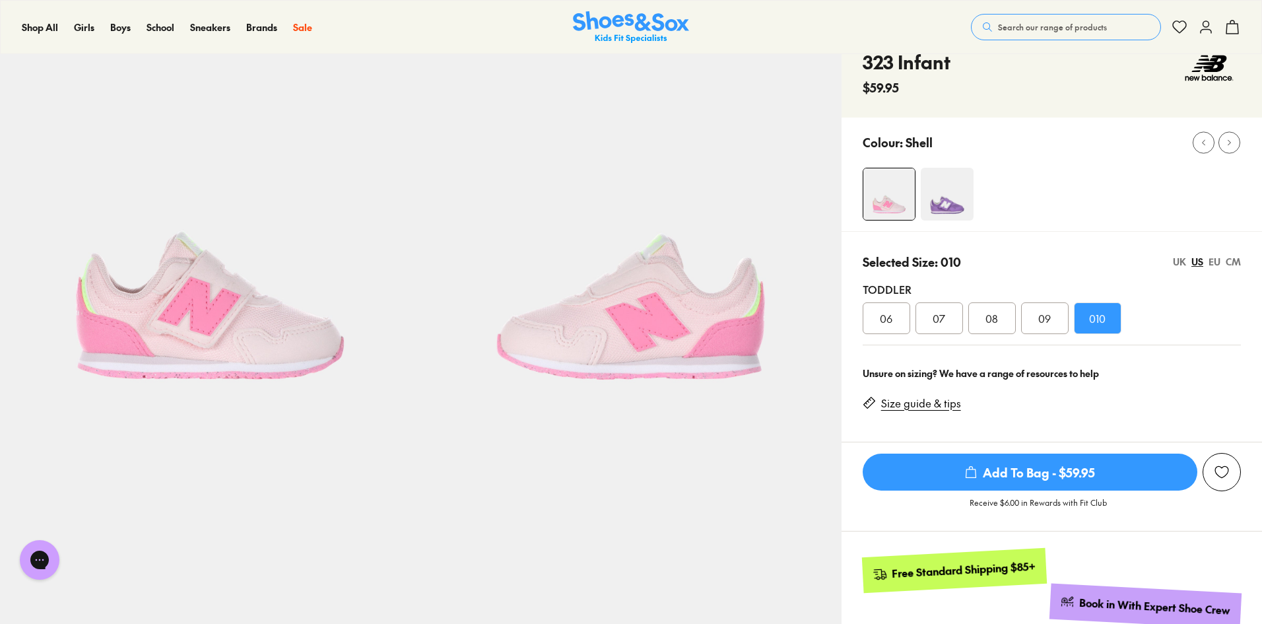
scroll to position [66, 0]
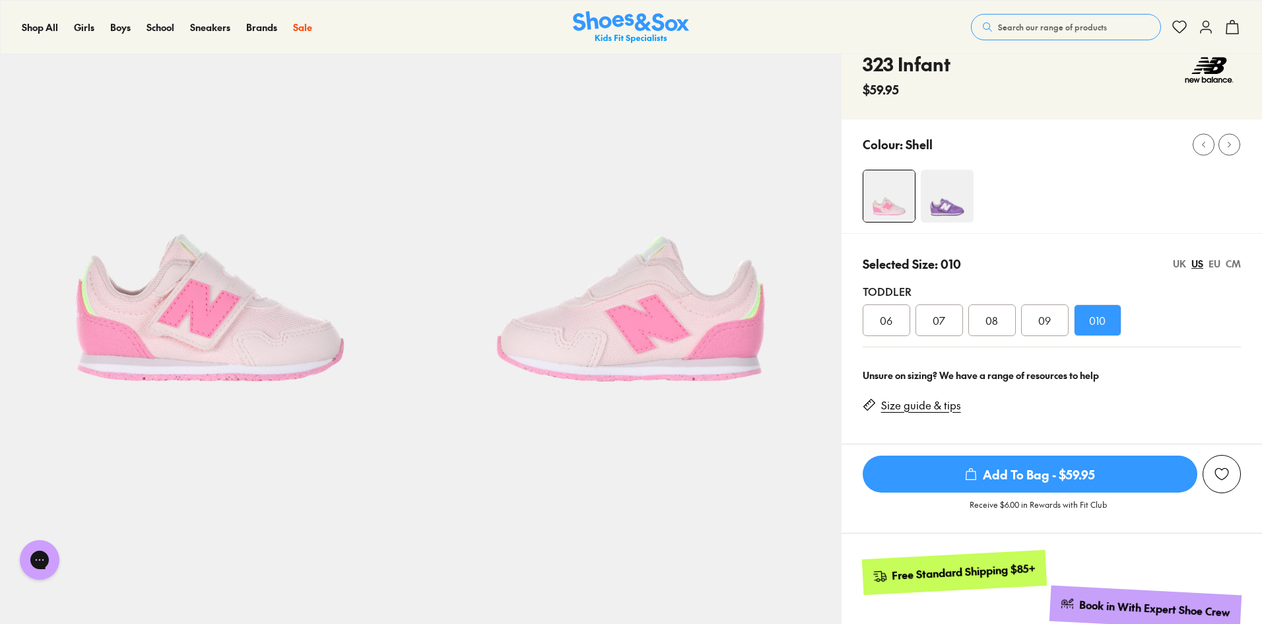
click at [946, 191] on img at bounding box center [947, 196] width 53 height 53
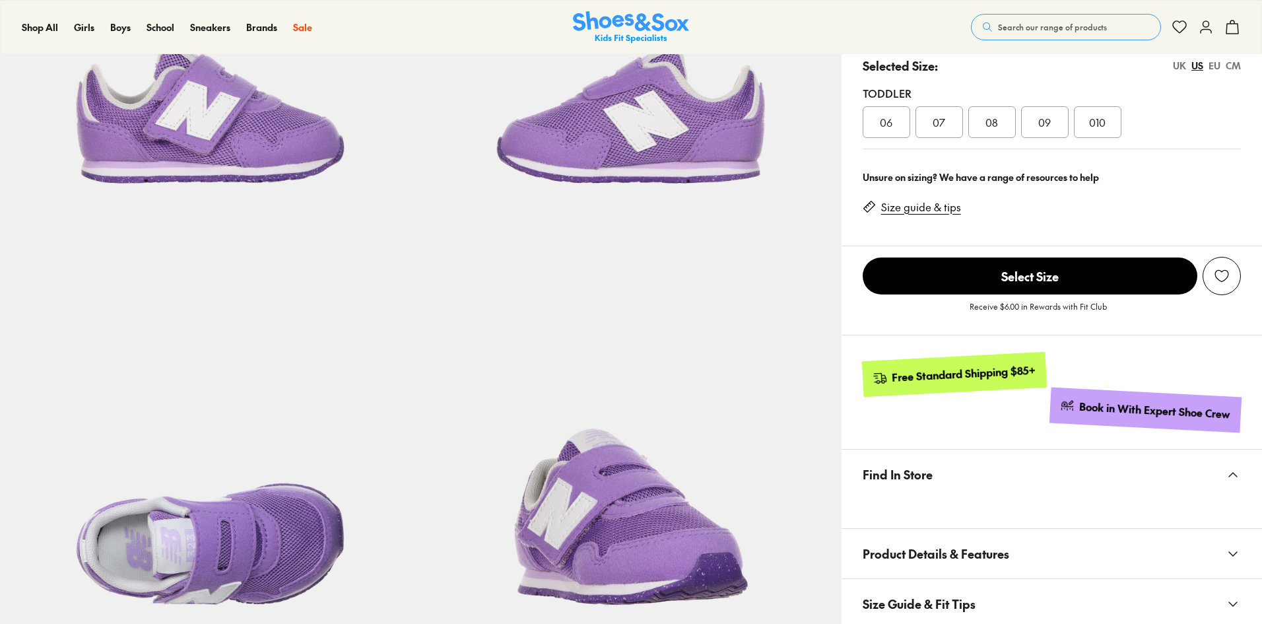
click at [1096, 139] on div "Toddler 06 07 08 09 010" at bounding box center [1052, 112] width 378 height 75
select select "*"
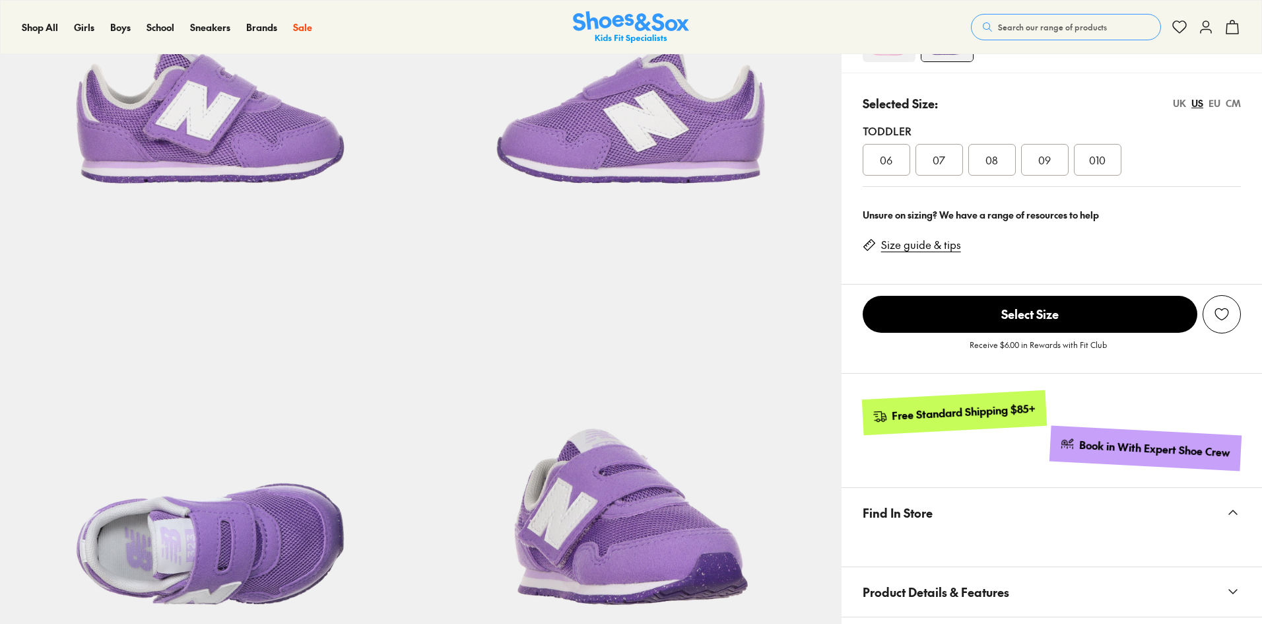
click at [1099, 126] on div "Toddler" at bounding box center [1052, 131] width 378 height 16
click at [1100, 164] on span "010" at bounding box center [1097, 160] width 17 height 16
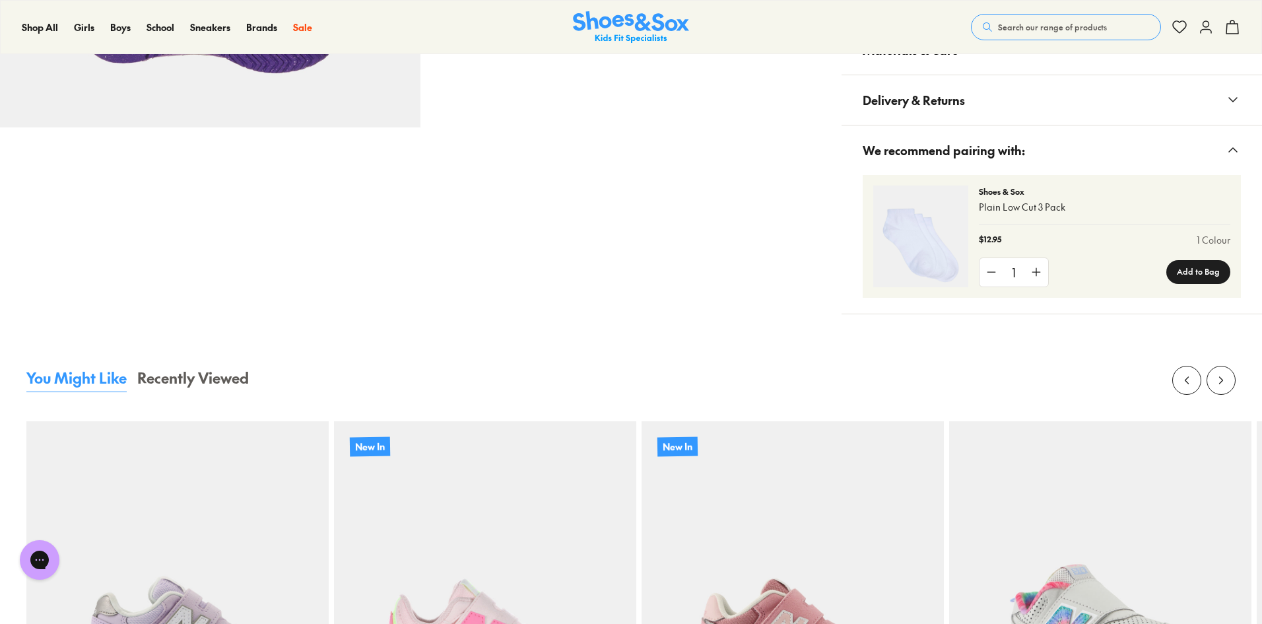
scroll to position [1518, 0]
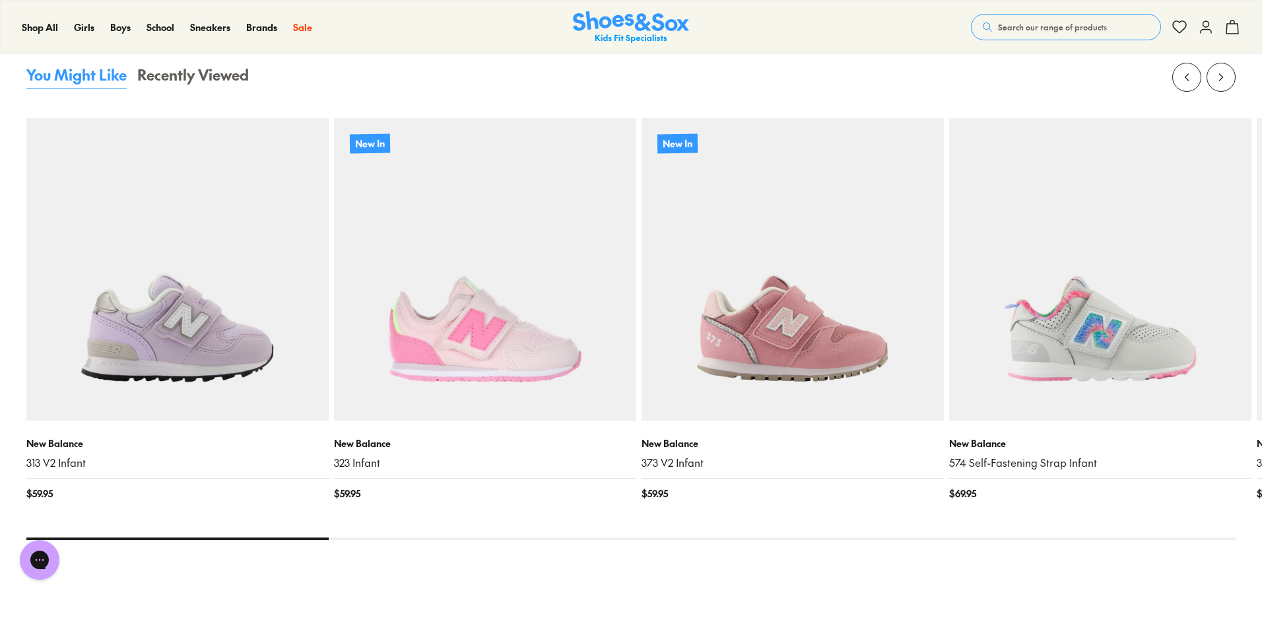
drag, startPoint x: 321, startPoint y: 538, endPoint x: 627, endPoint y: 528, distance: 306.5
click at [627, 528] on x-flickity "New Balance 313 V2 Infant $ 59.95 New In New Balance 323 Infant $ 59.95 New In …" at bounding box center [630, 301] width 1209 height 477
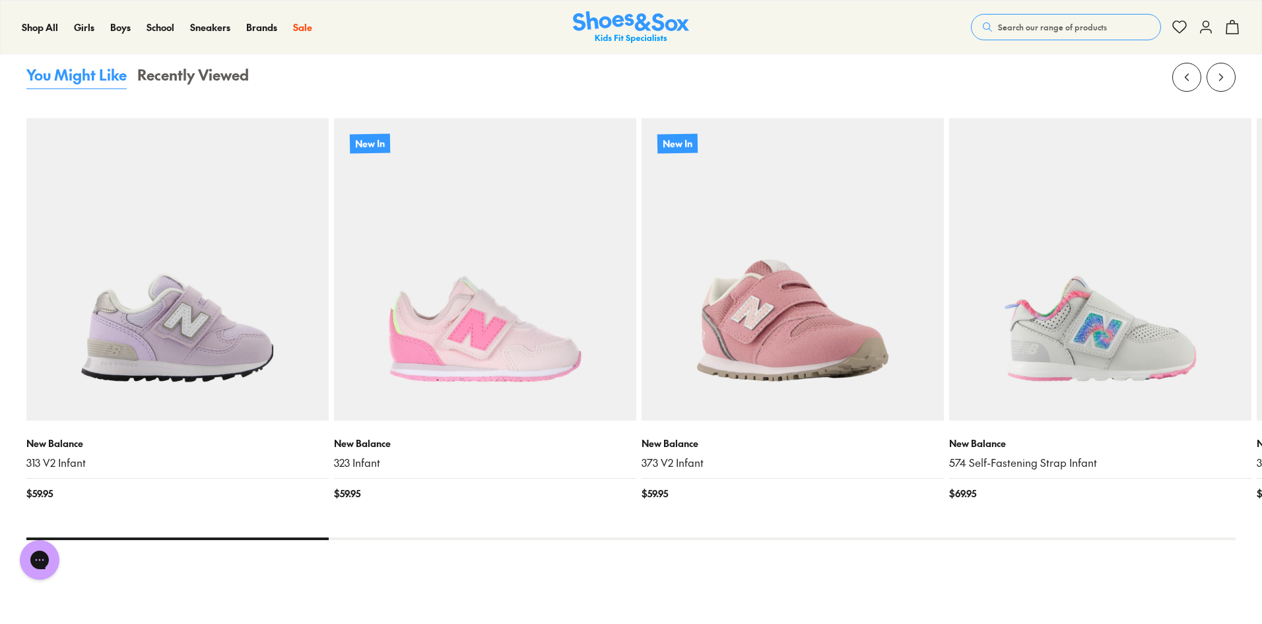
drag, startPoint x: 321, startPoint y: 538, endPoint x: 894, endPoint y: 515, distance: 573.5
click at [663, 551] on div "You Might Like Recently Viewed New Balance 313 V2 Infant $ 59.95 New In New Bal…" at bounding box center [630, 326] width 1209 height 524
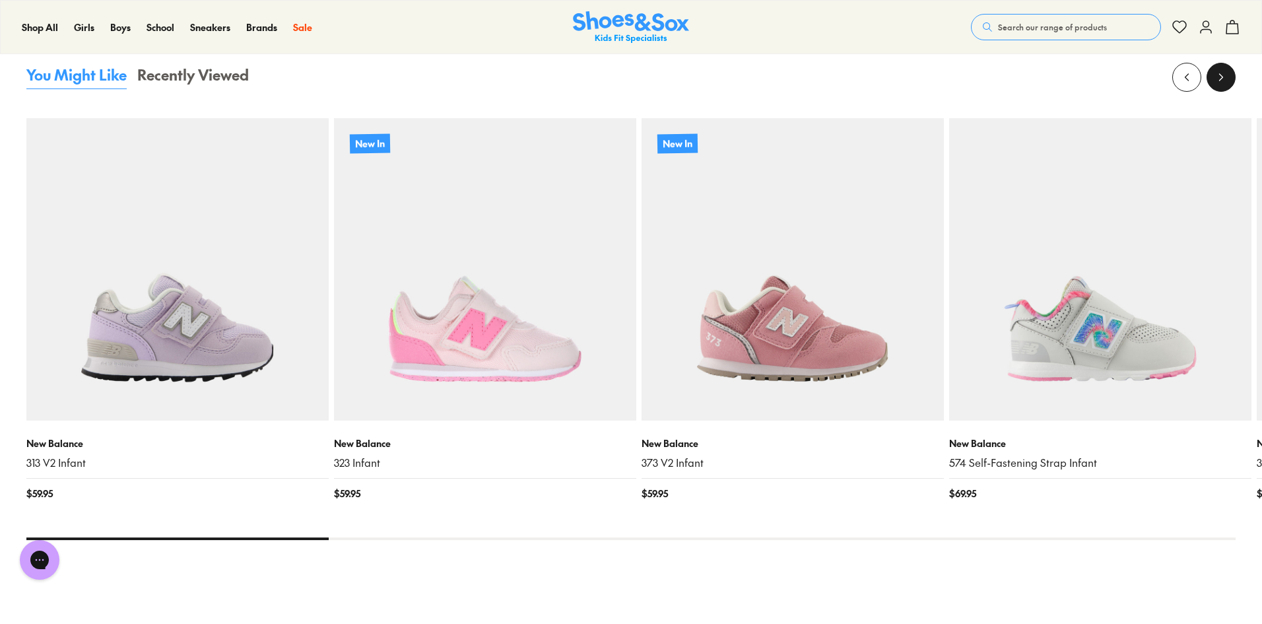
click at [1223, 81] on icon at bounding box center [1221, 77] width 13 height 13
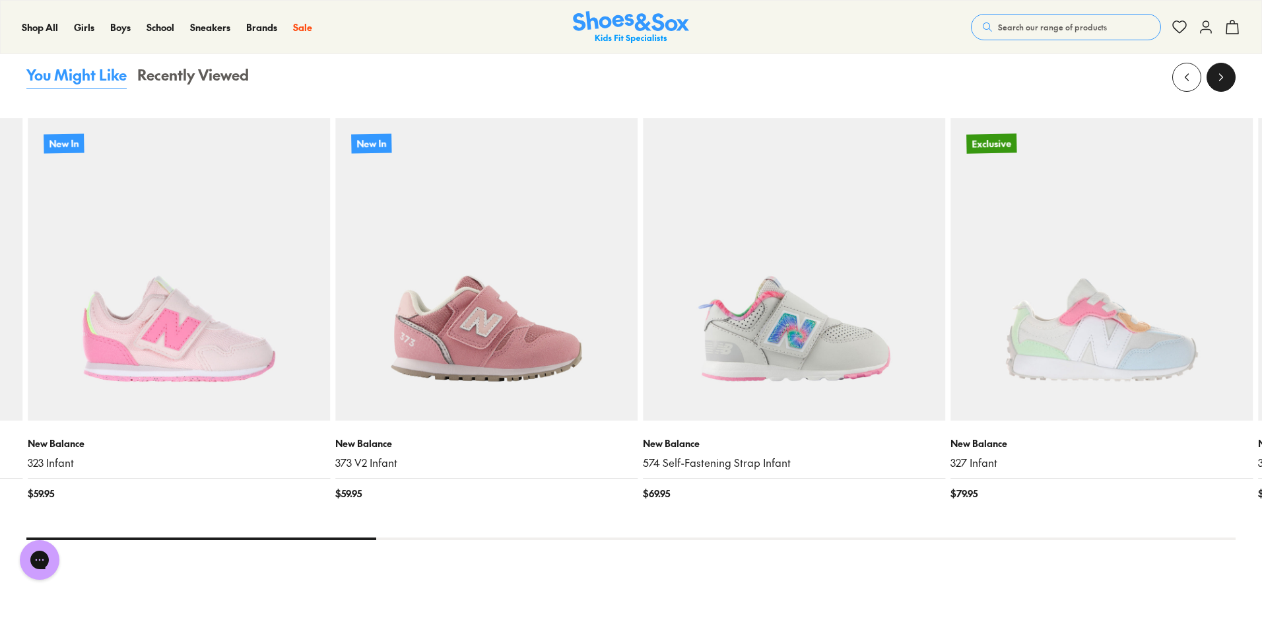
click at [1223, 81] on icon at bounding box center [1221, 77] width 13 height 13
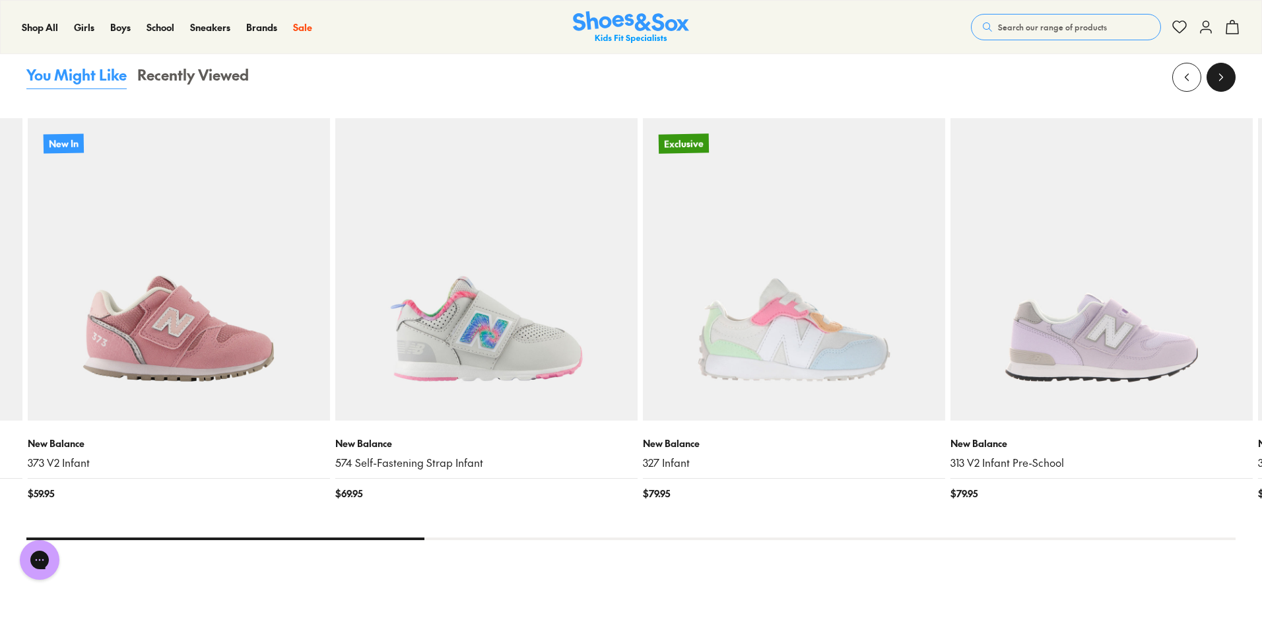
click at [1223, 81] on icon at bounding box center [1221, 77] width 13 height 13
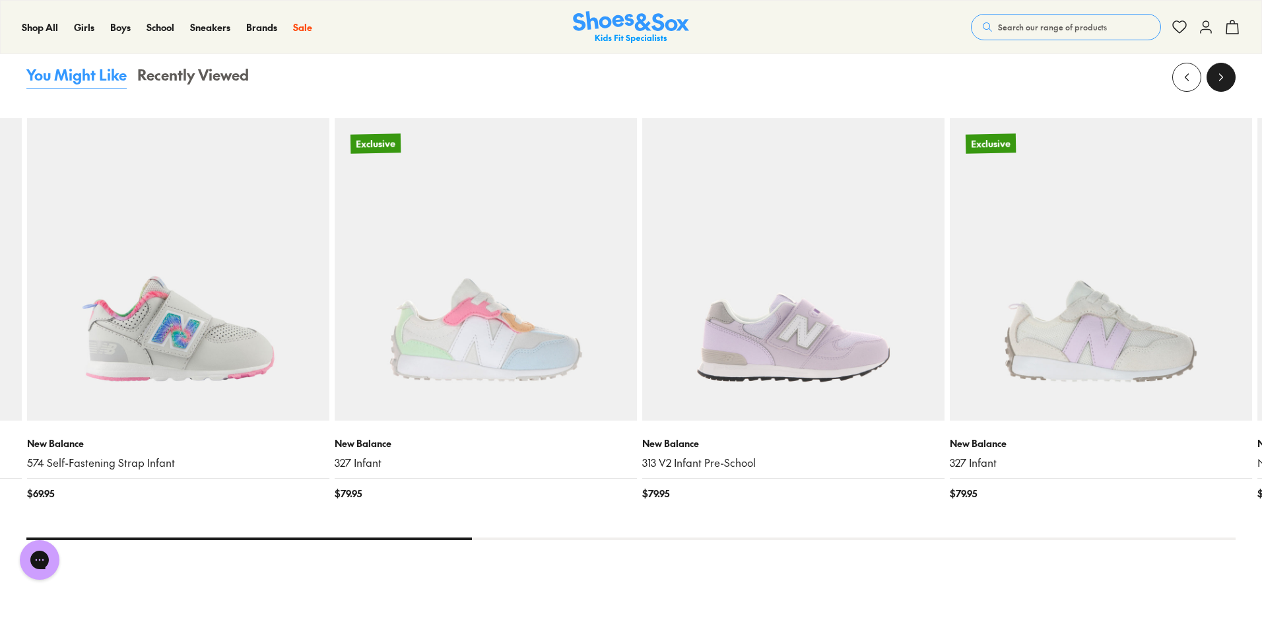
click at [1223, 83] on icon at bounding box center [1221, 77] width 13 height 13
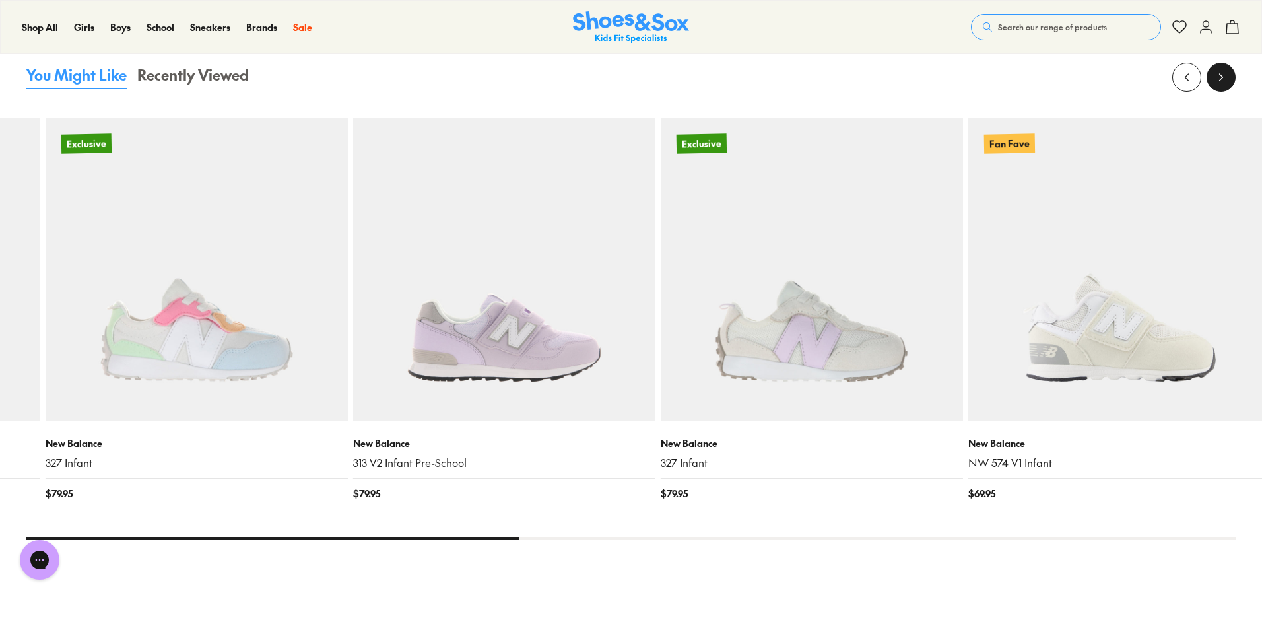
click at [1224, 84] on button at bounding box center [1221, 77] width 29 height 29
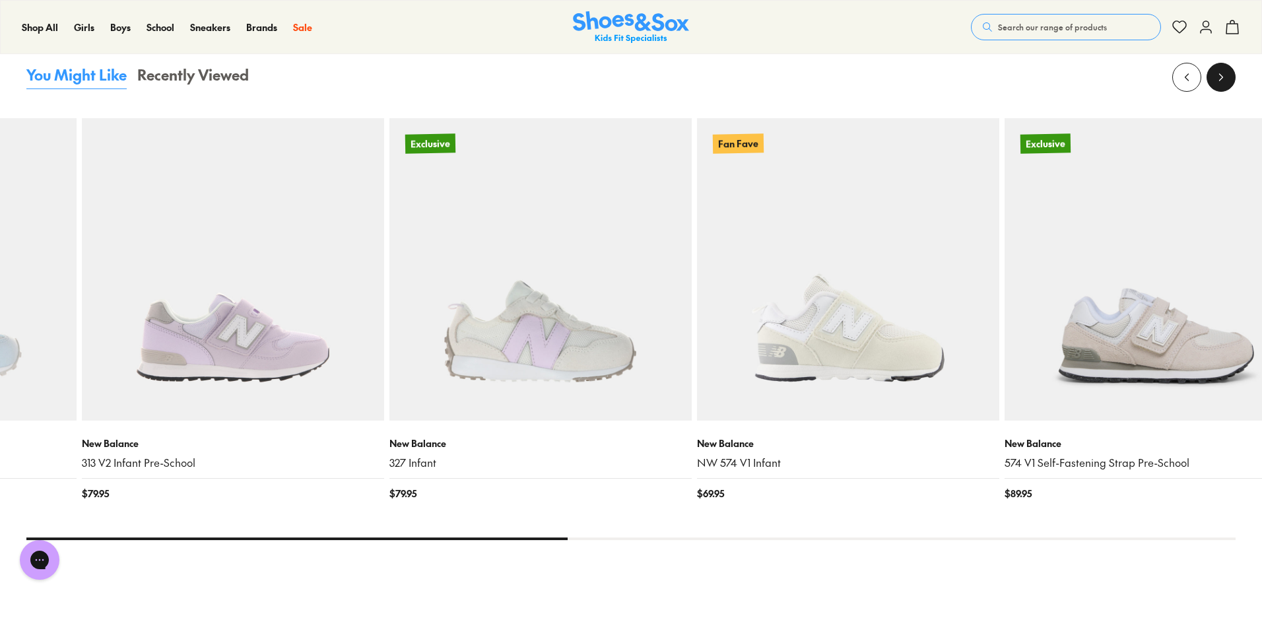
click at [1224, 85] on button at bounding box center [1221, 77] width 29 height 29
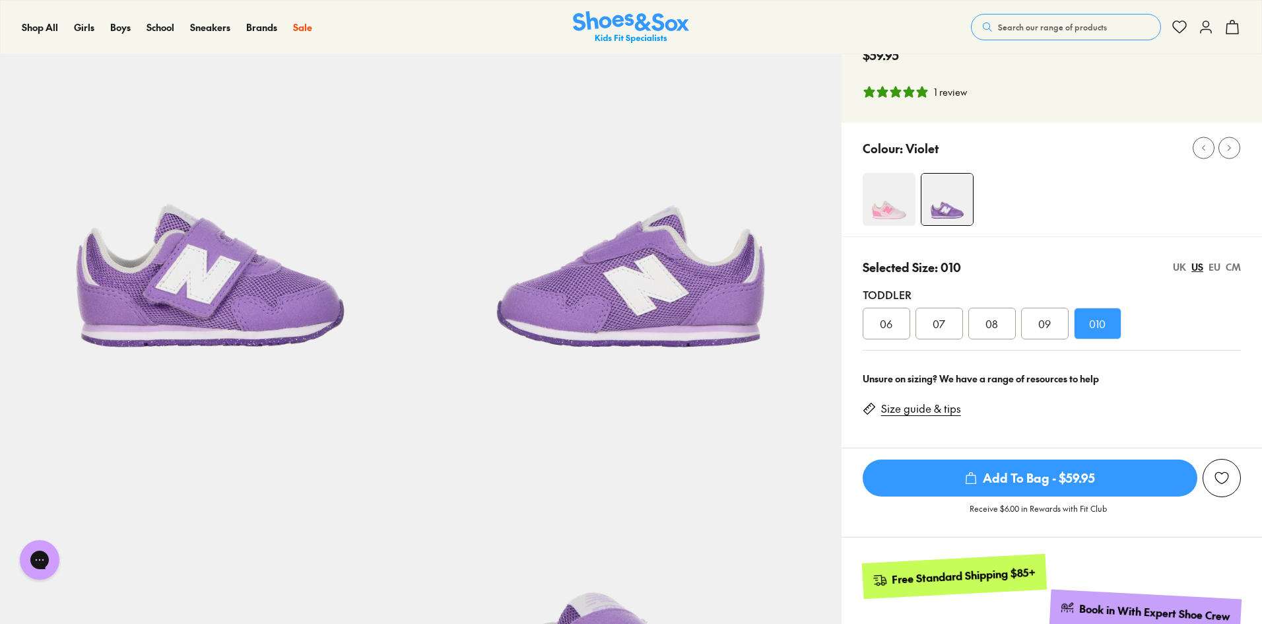
scroll to position [0, 0]
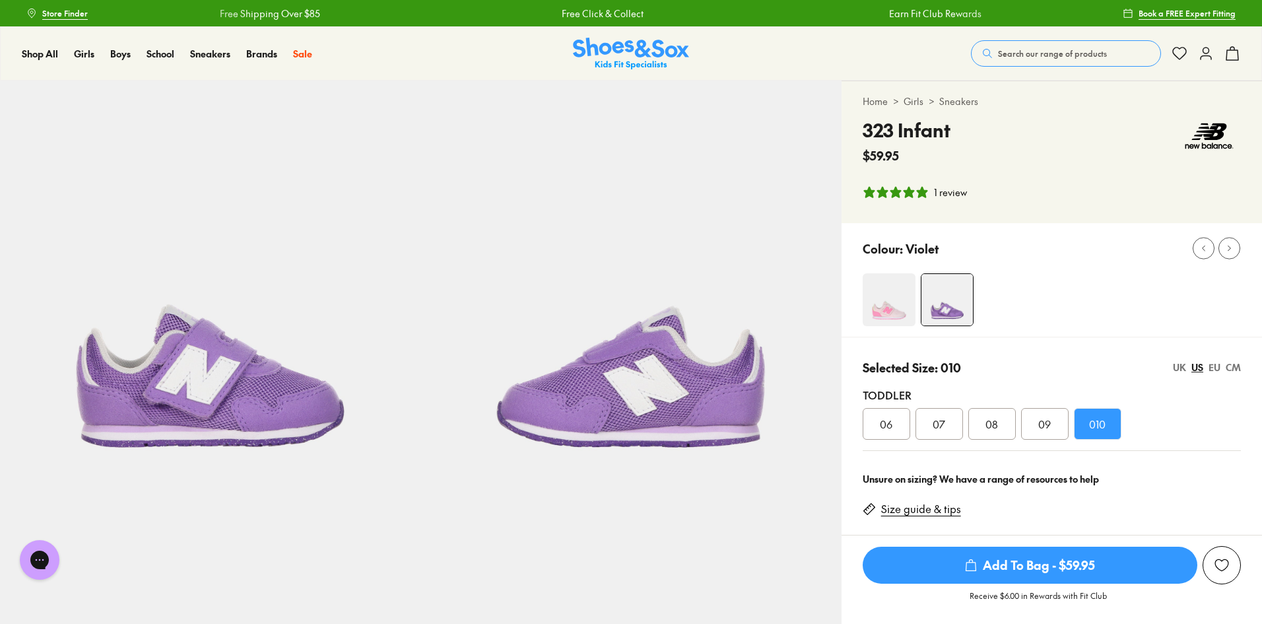
click at [1205, 128] on img at bounding box center [1209, 136] width 63 height 40
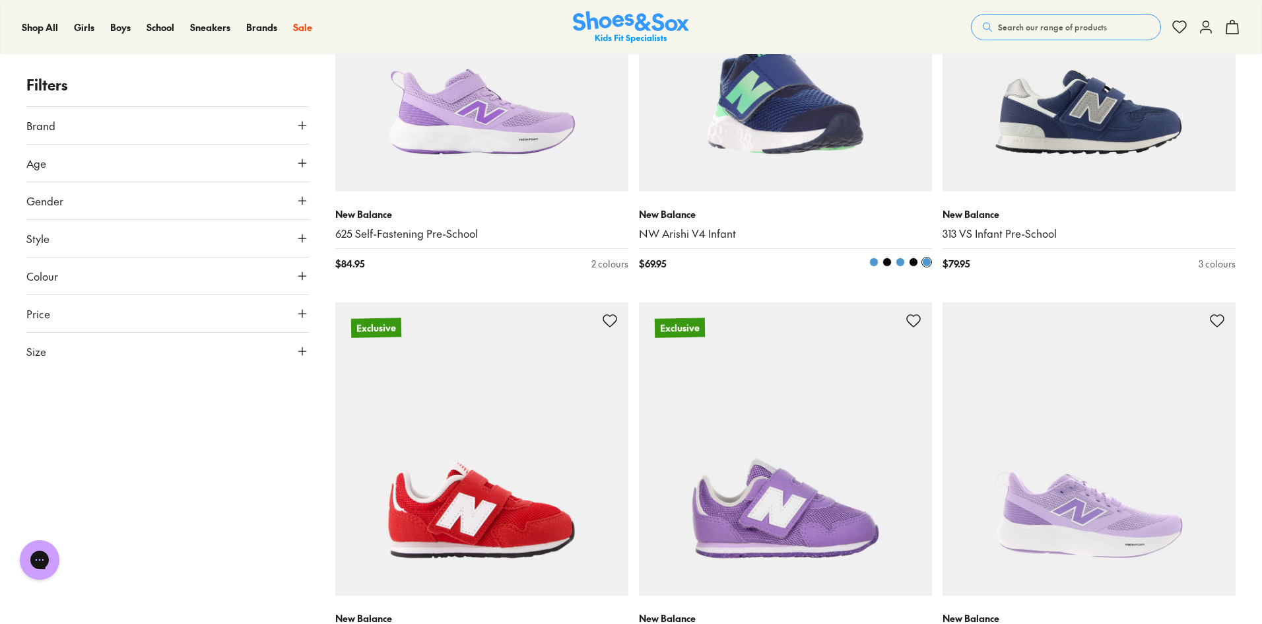
scroll to position [3169, 0]
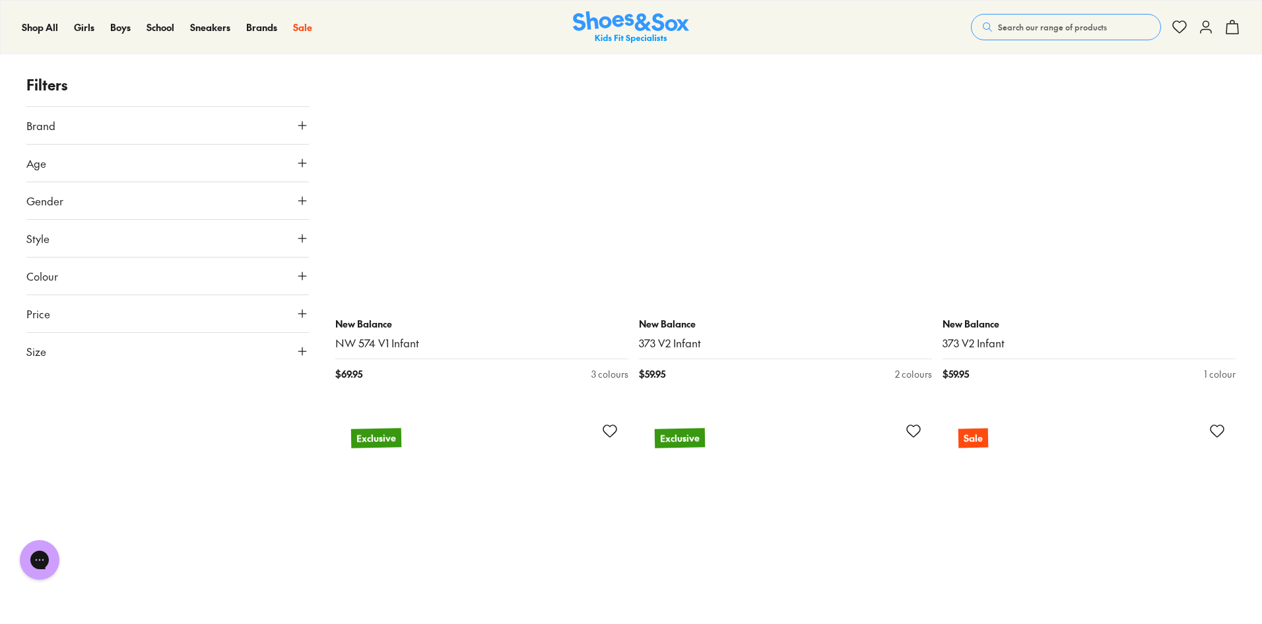
scroll to position [5678, 0]
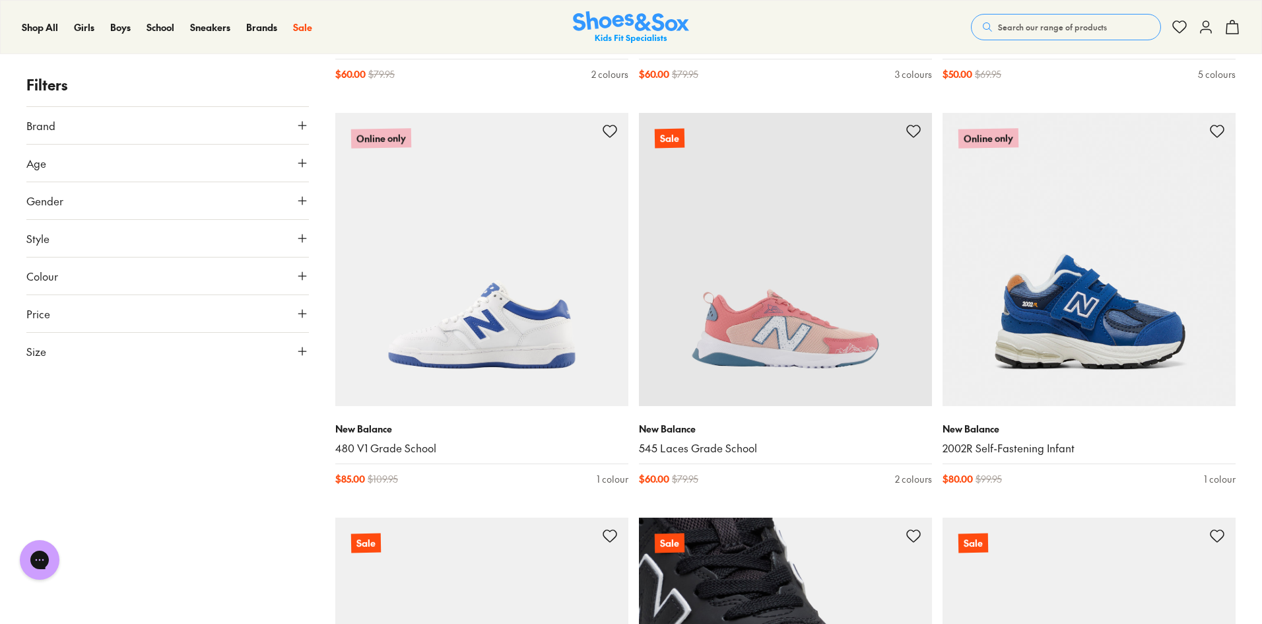
scroll to position [12213, 0]
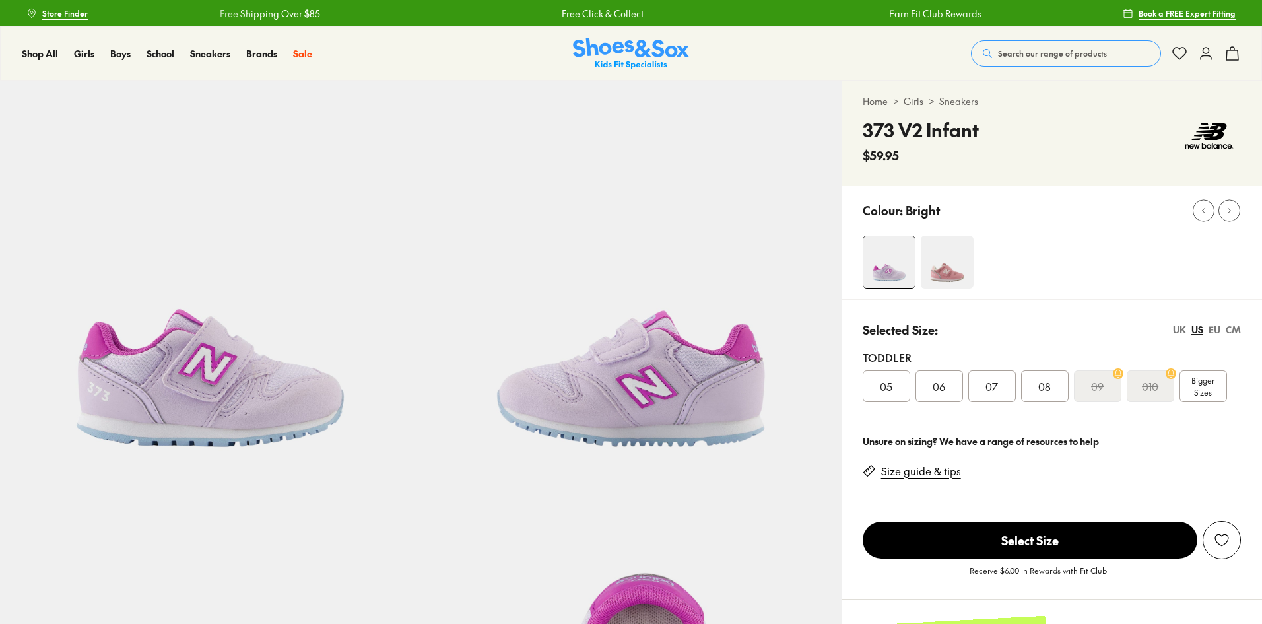
select select "*"
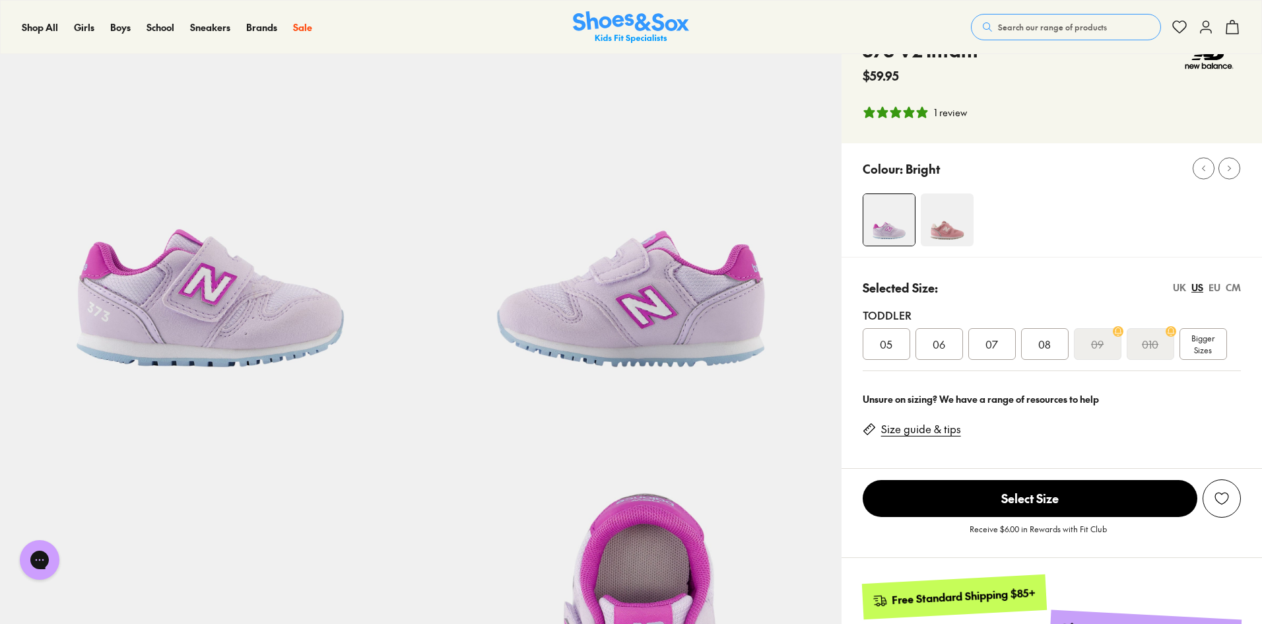
scroll to position [132, 0]
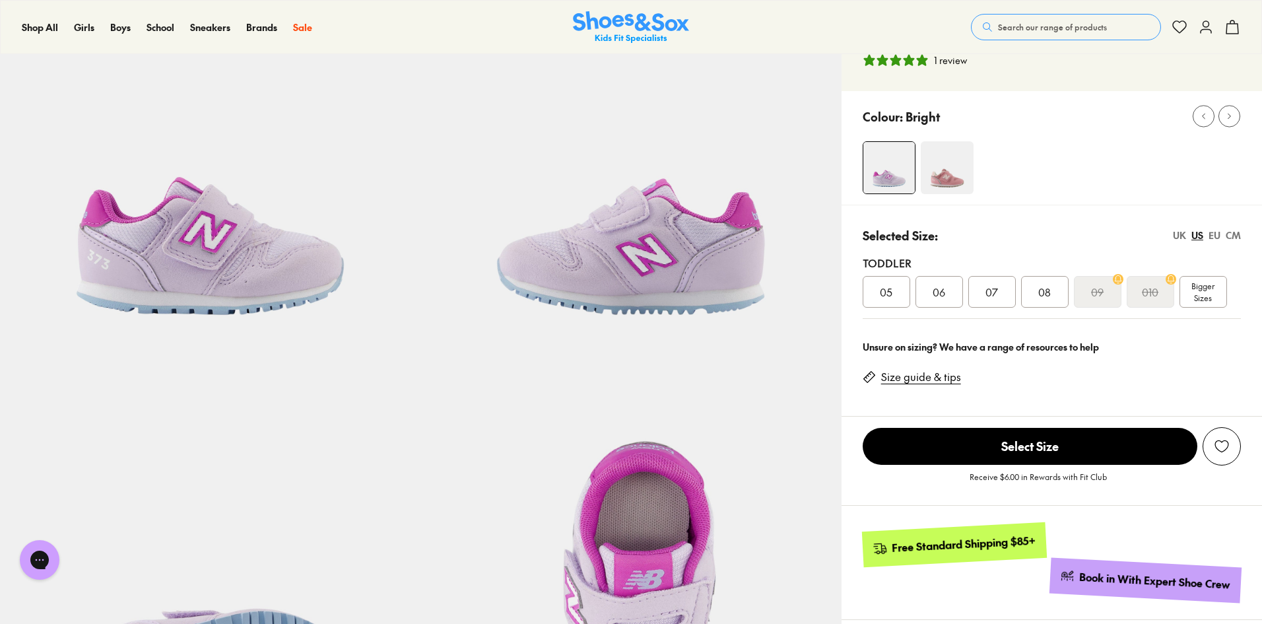
click at [936, 173] on img at bounding box center [947, 167] width 53 height 53
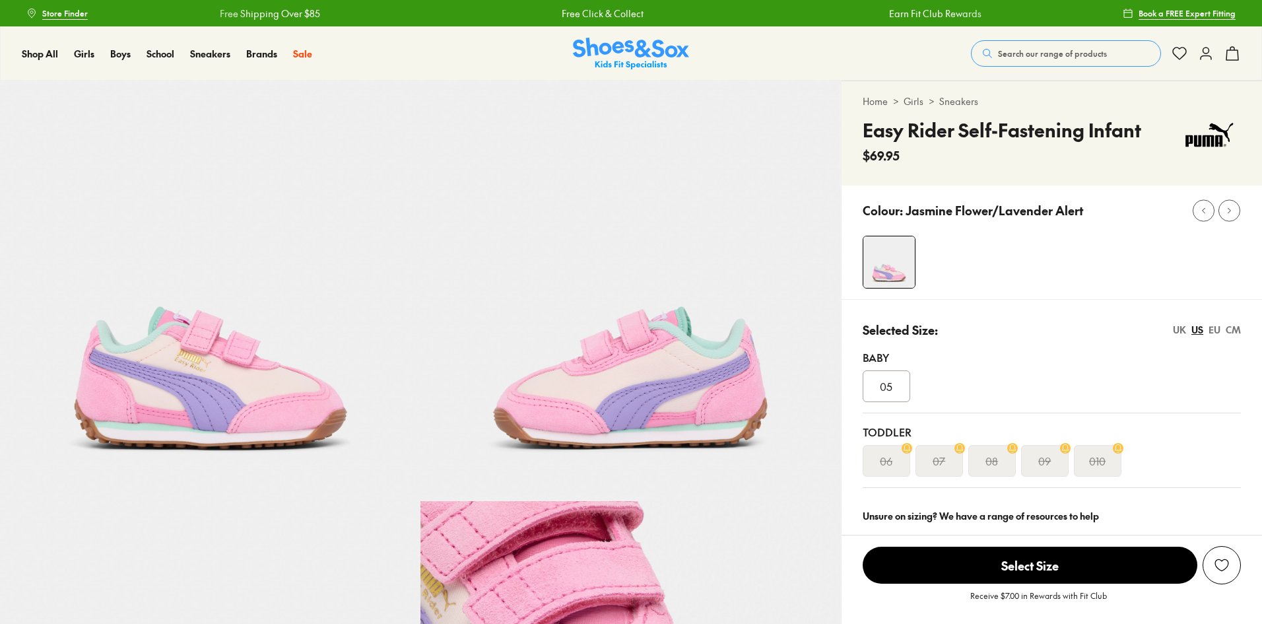
select select "*"
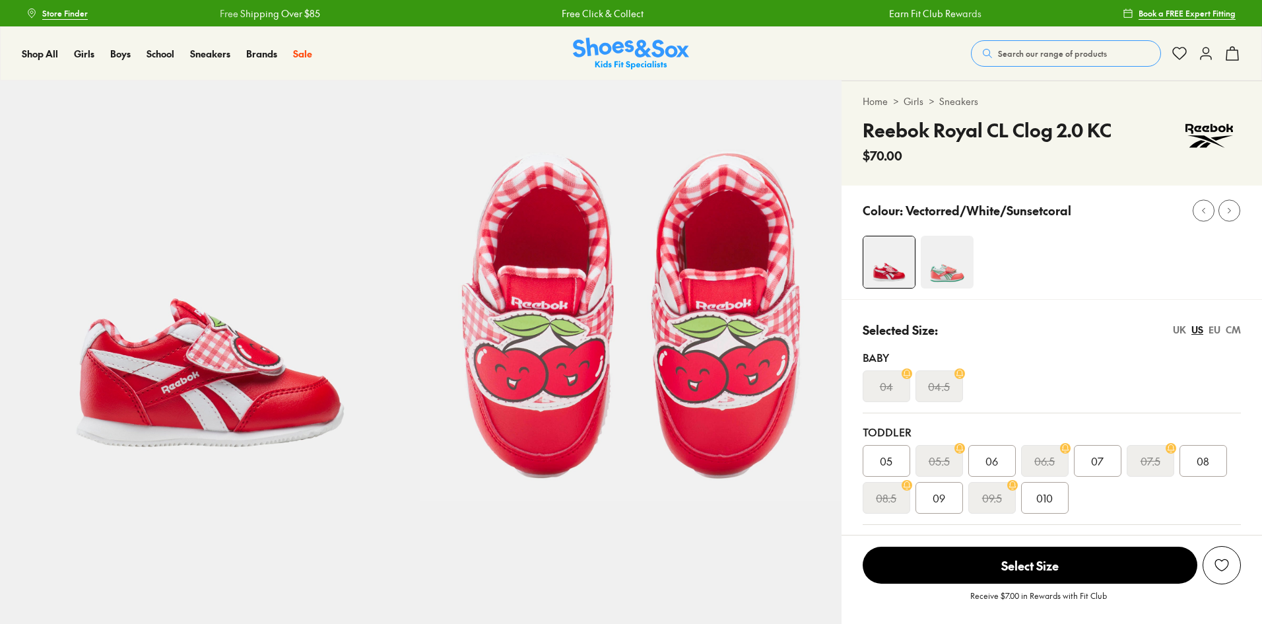
select select "*"
click at [1039, 491] on span "010" at bounding box center [1044, 498] width 17 height 16
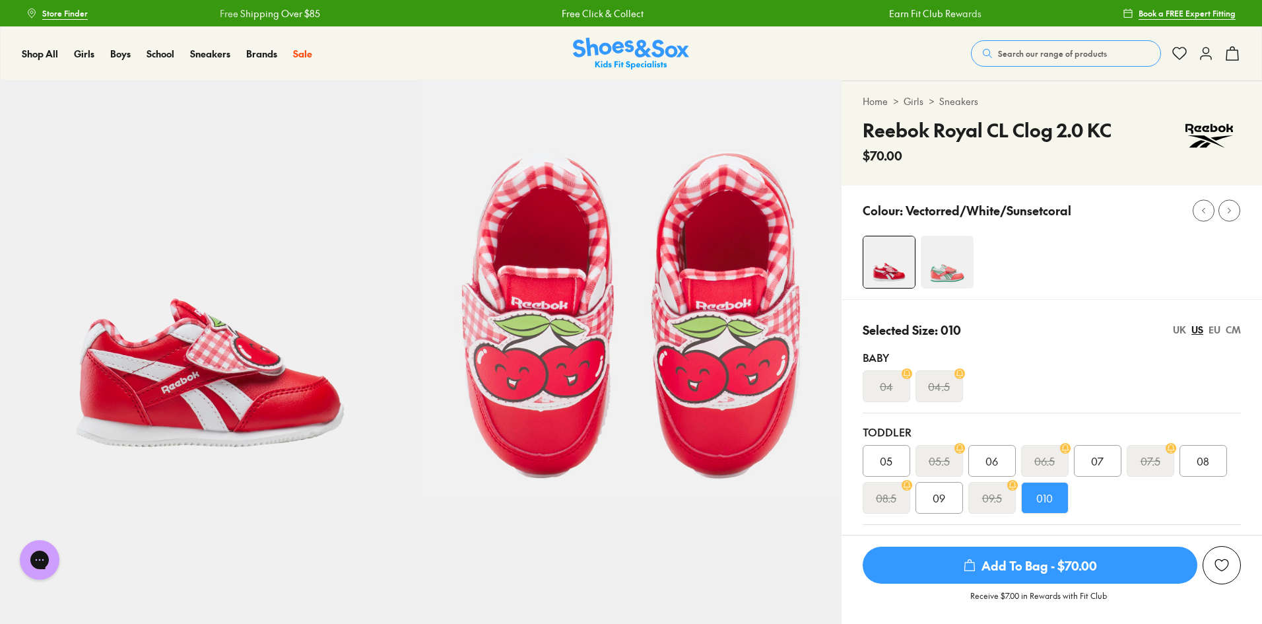
click at [949, 275] on img at bounding box center [947, 262] width 53 height 53
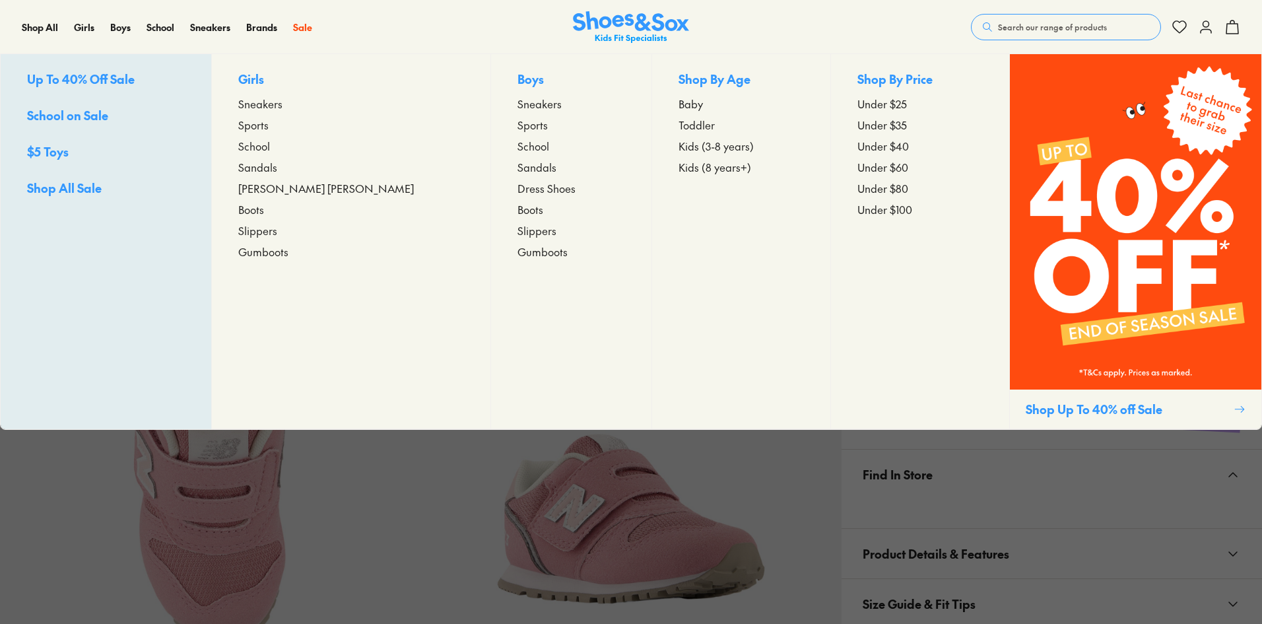
select select "*"
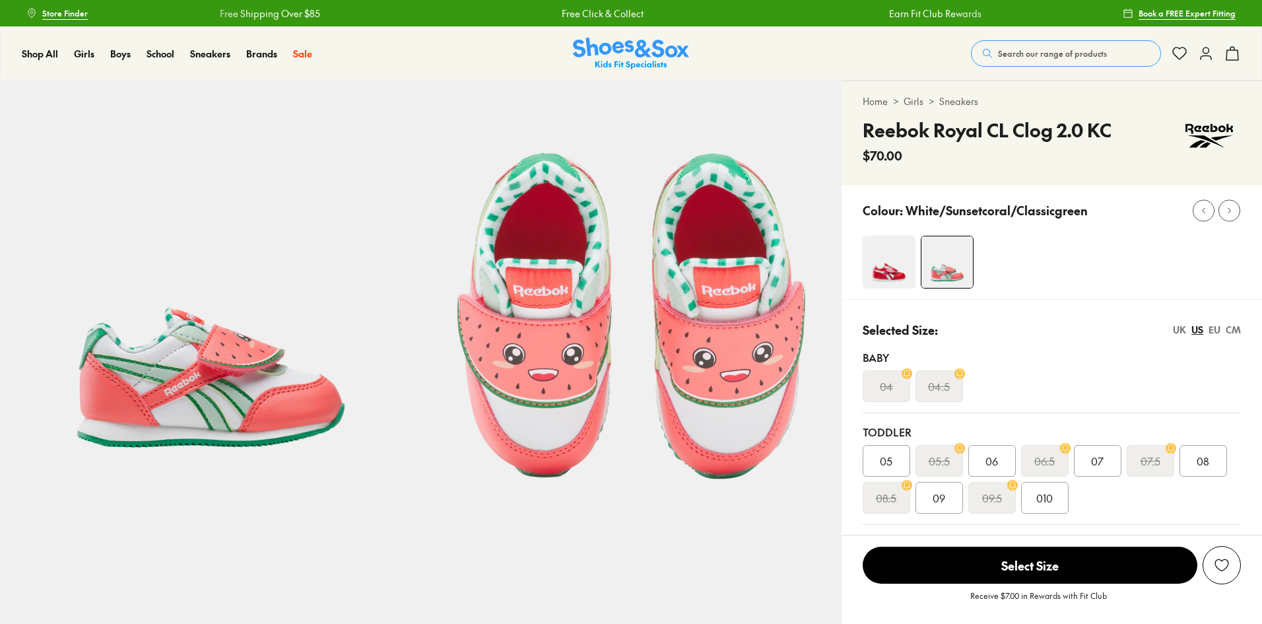
select select "*"
click at [894, 264] on img at bounding box center [889, 262] width 53 height 53
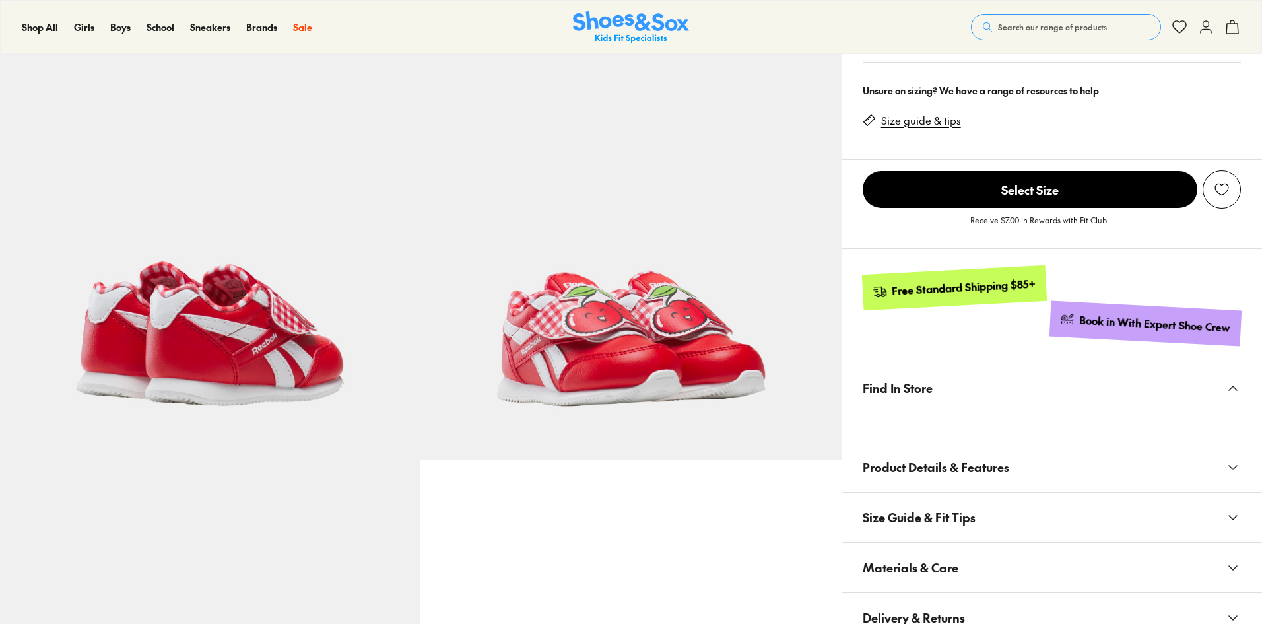
select select "*"
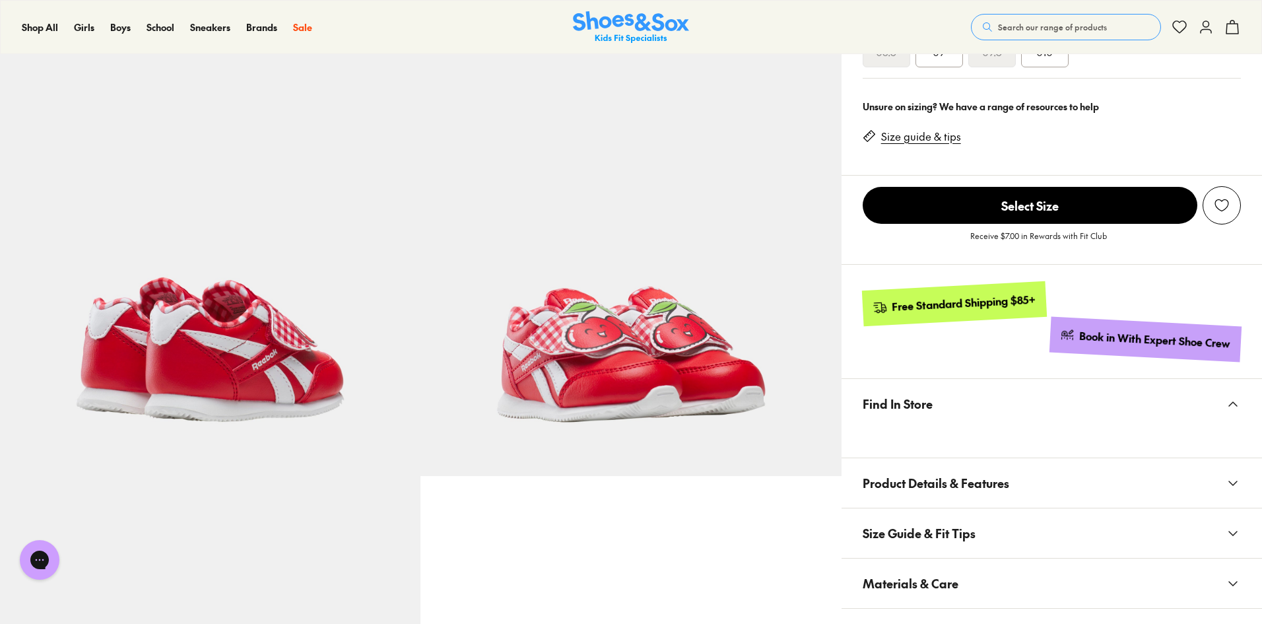
scroll to position [462, 0]
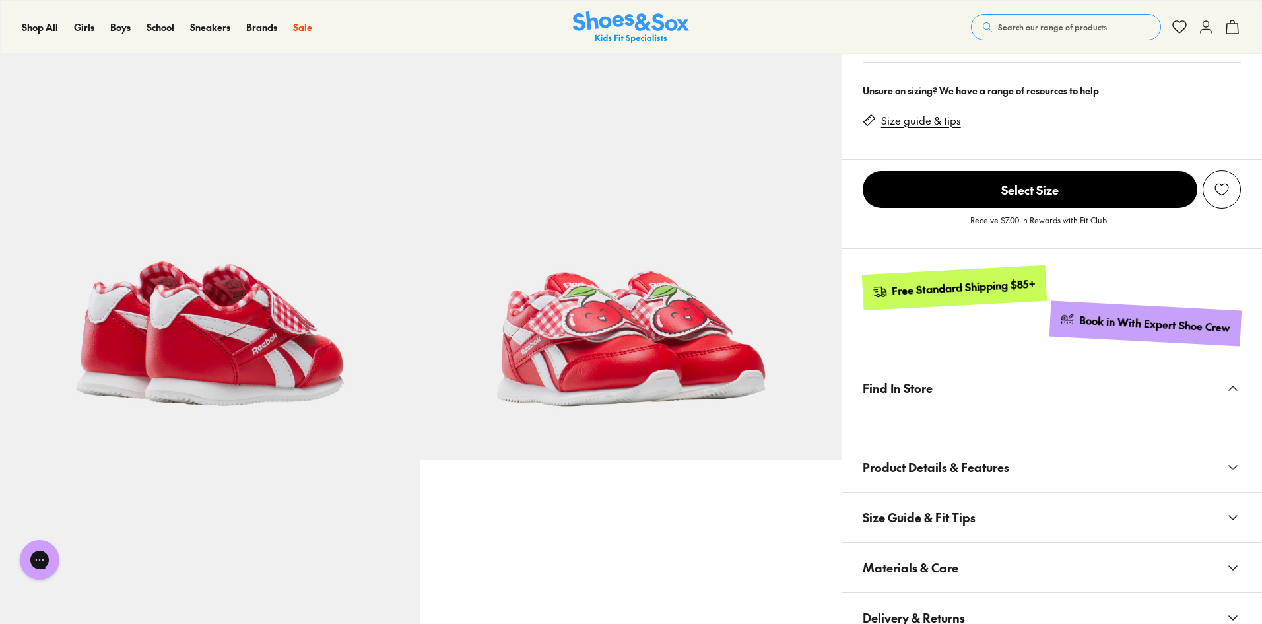
click at [1230, 387] on icon at bounding box center [1233, 388] width 16 height 16
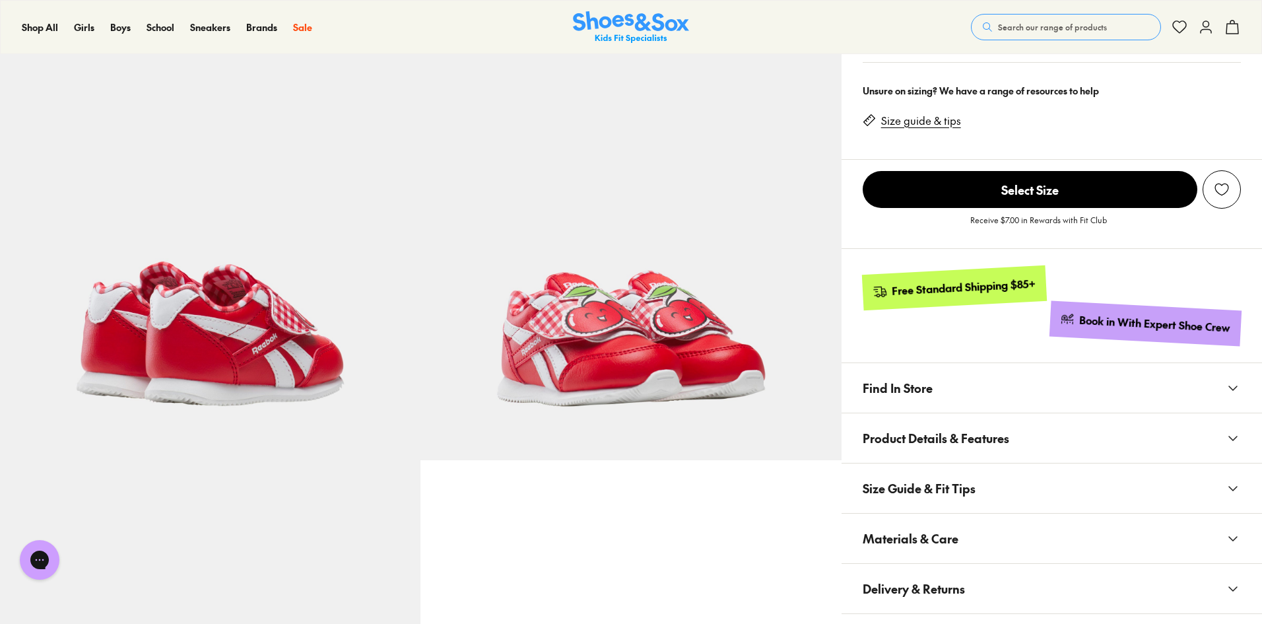
click at [1230, 387] on use at bounding box center [1233, 388] width 8 height 4
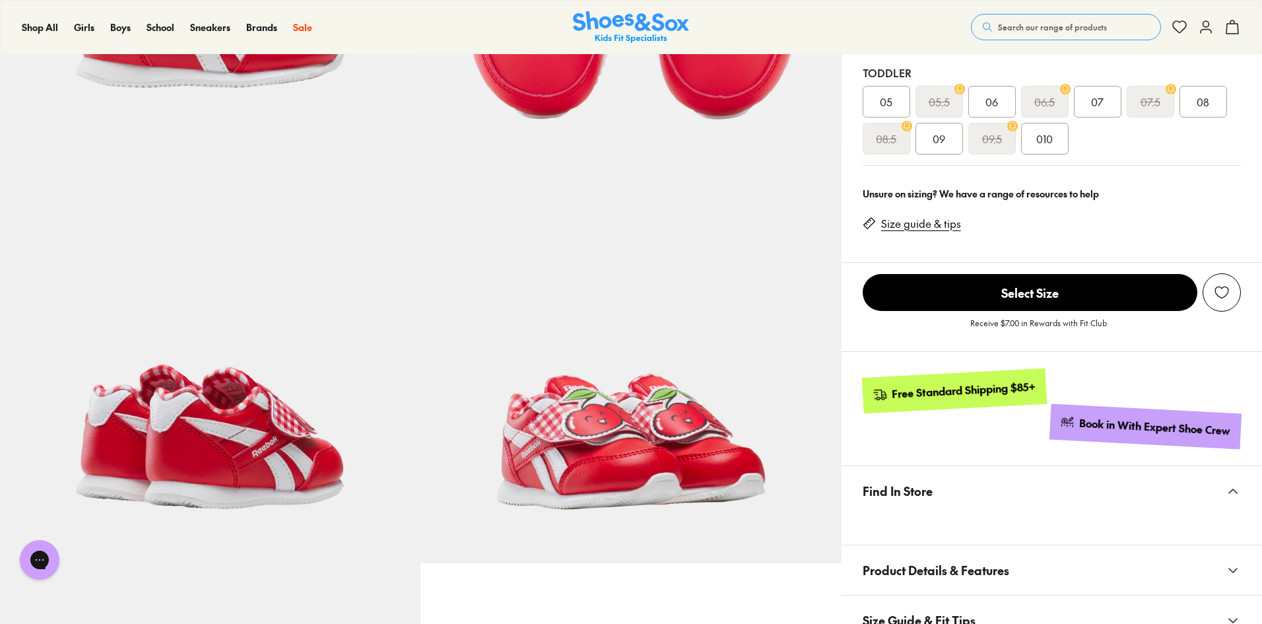
scroll to position [264, 0]
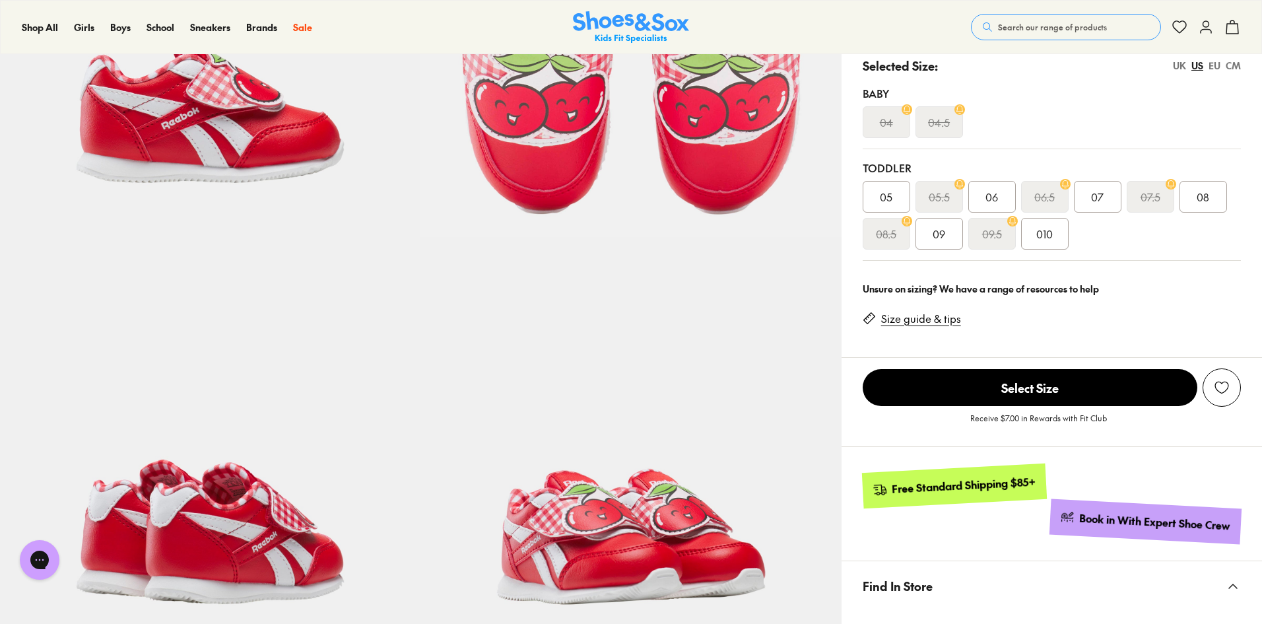
click at [1036, 233] on span "010" at bounding box center [1044, 234] width 17 height 16
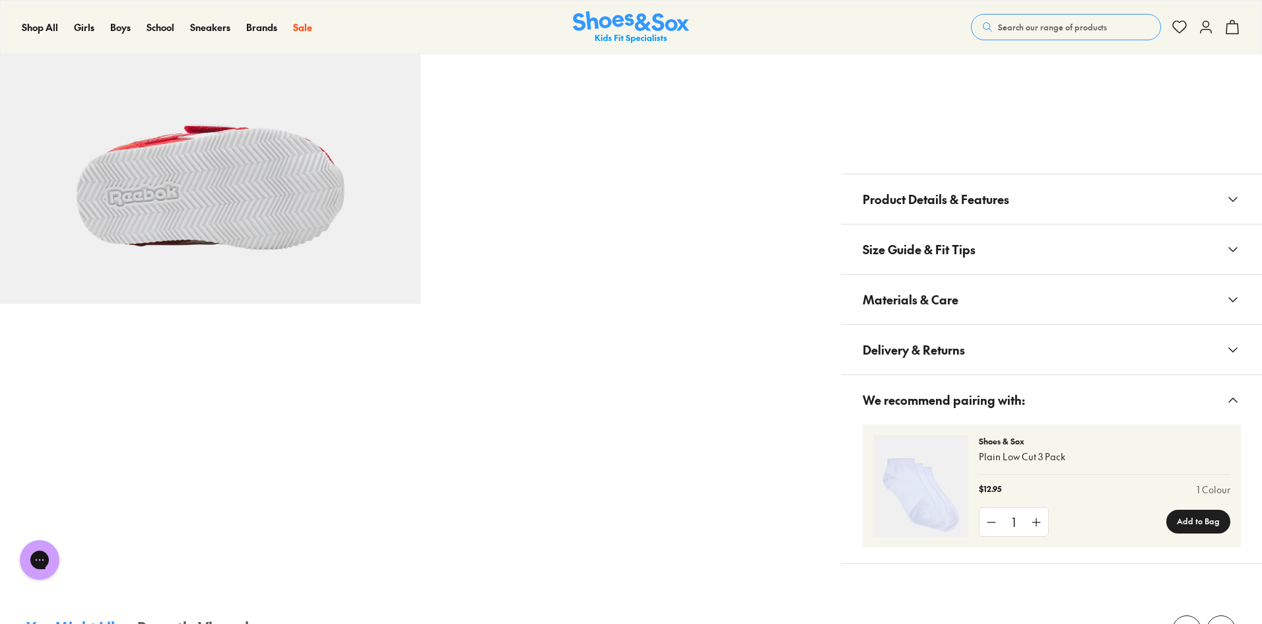
scroll to position [1056, 0]
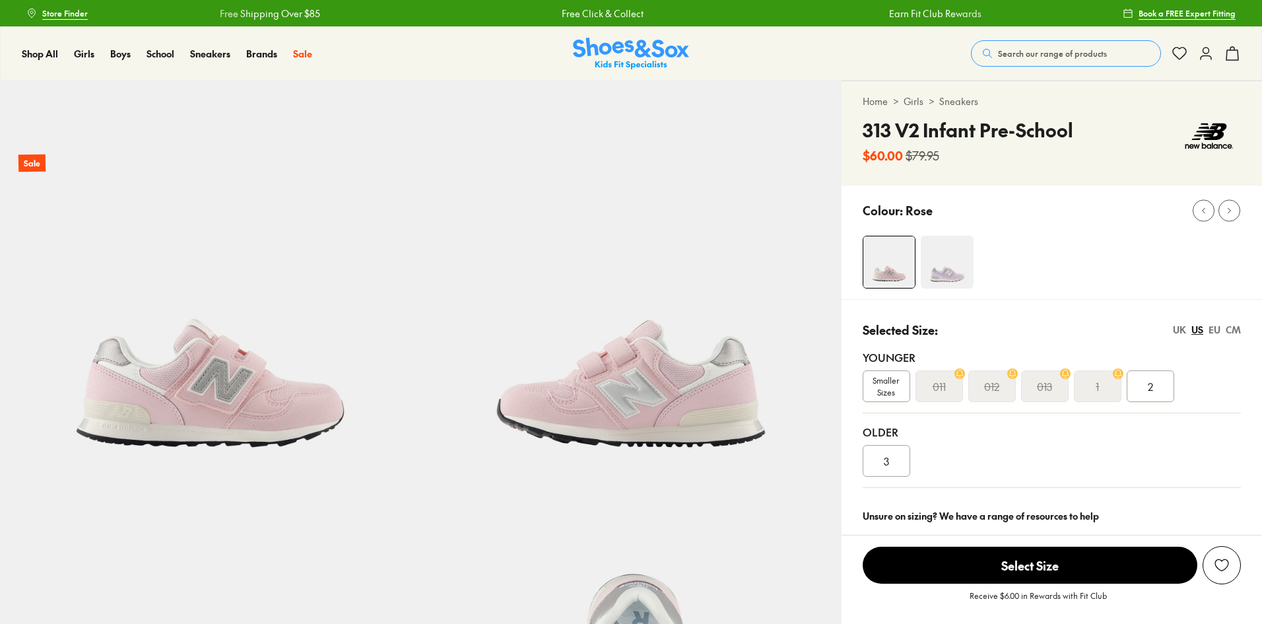
click at [873, 378] on span "Smaller Sizes" at bounding box center [887, 386] width 46 height 24
